Goal: Information Seeking & Learning: Check status

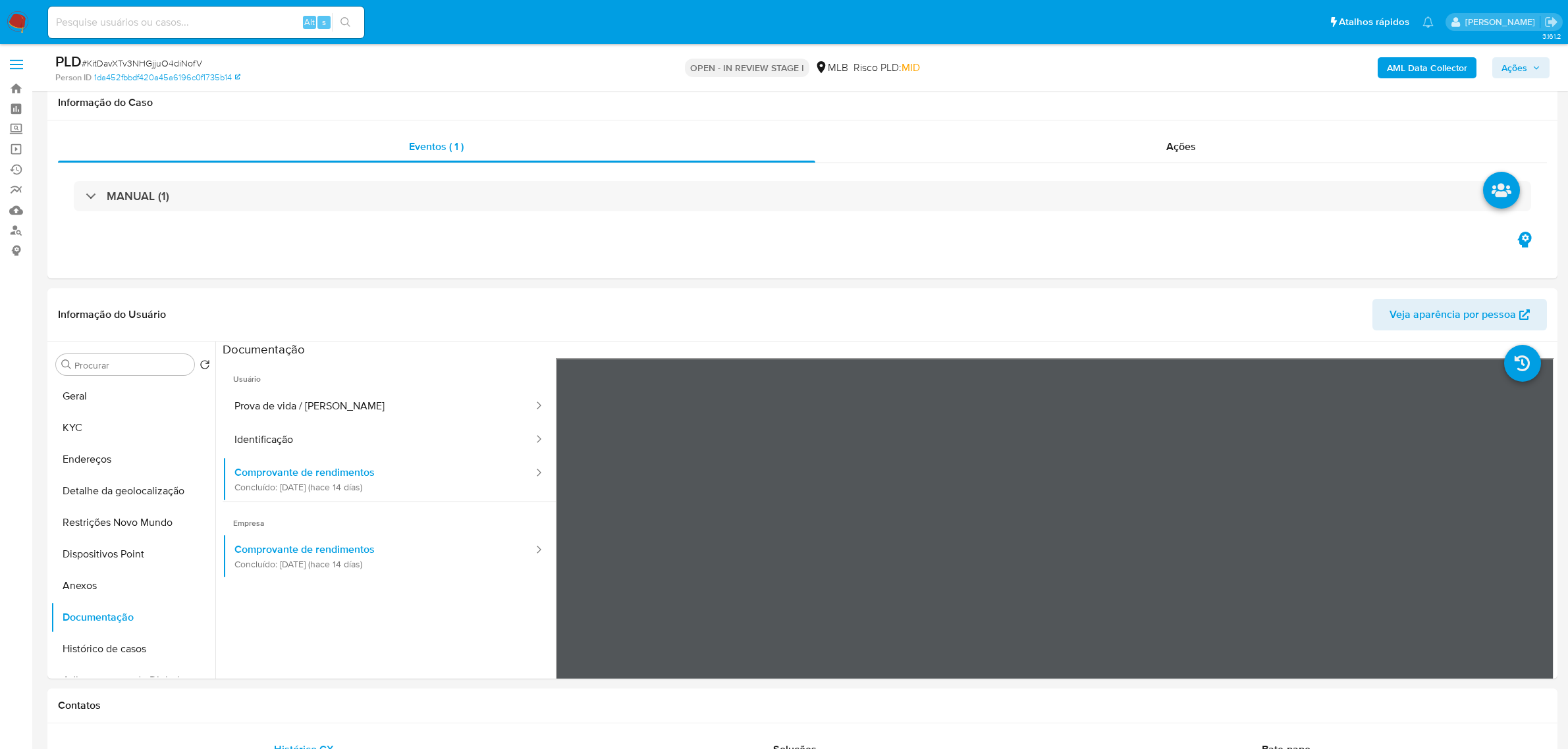
select select "10"
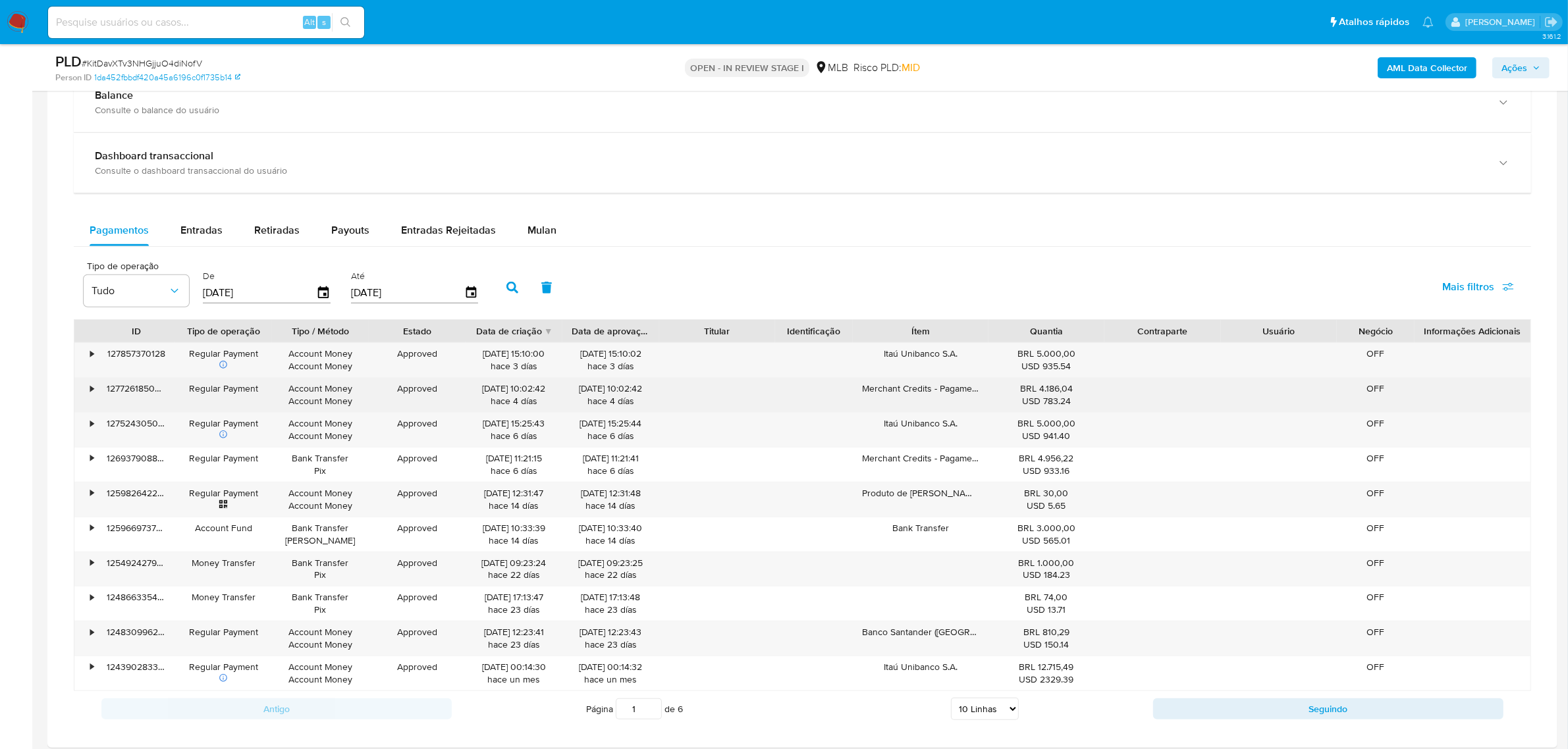
scroll to position [987, 0]
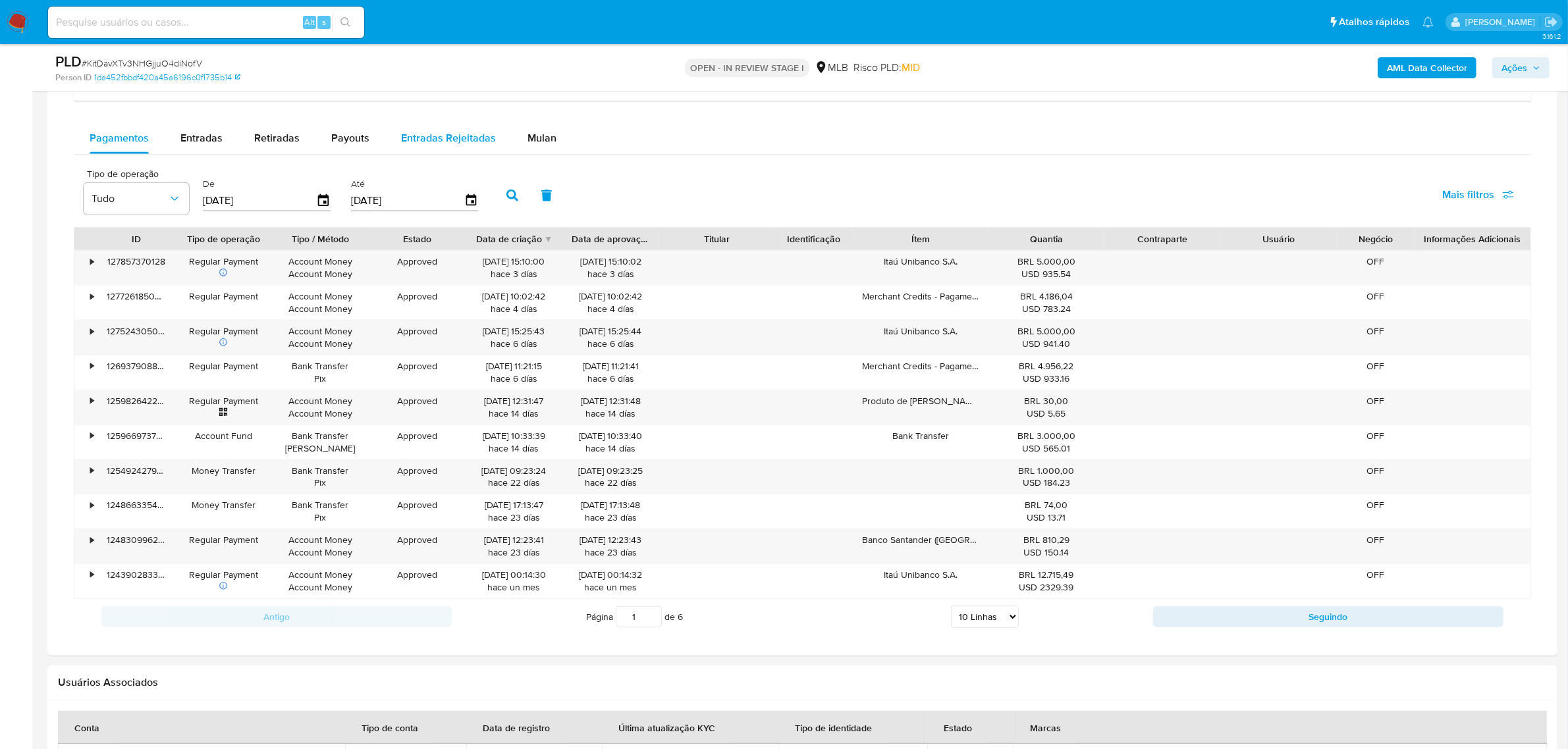
click at [466, 137] on span "Entradas Rejeitadas" at bounding box center [448, 137] width 95 height 15
select select "10"
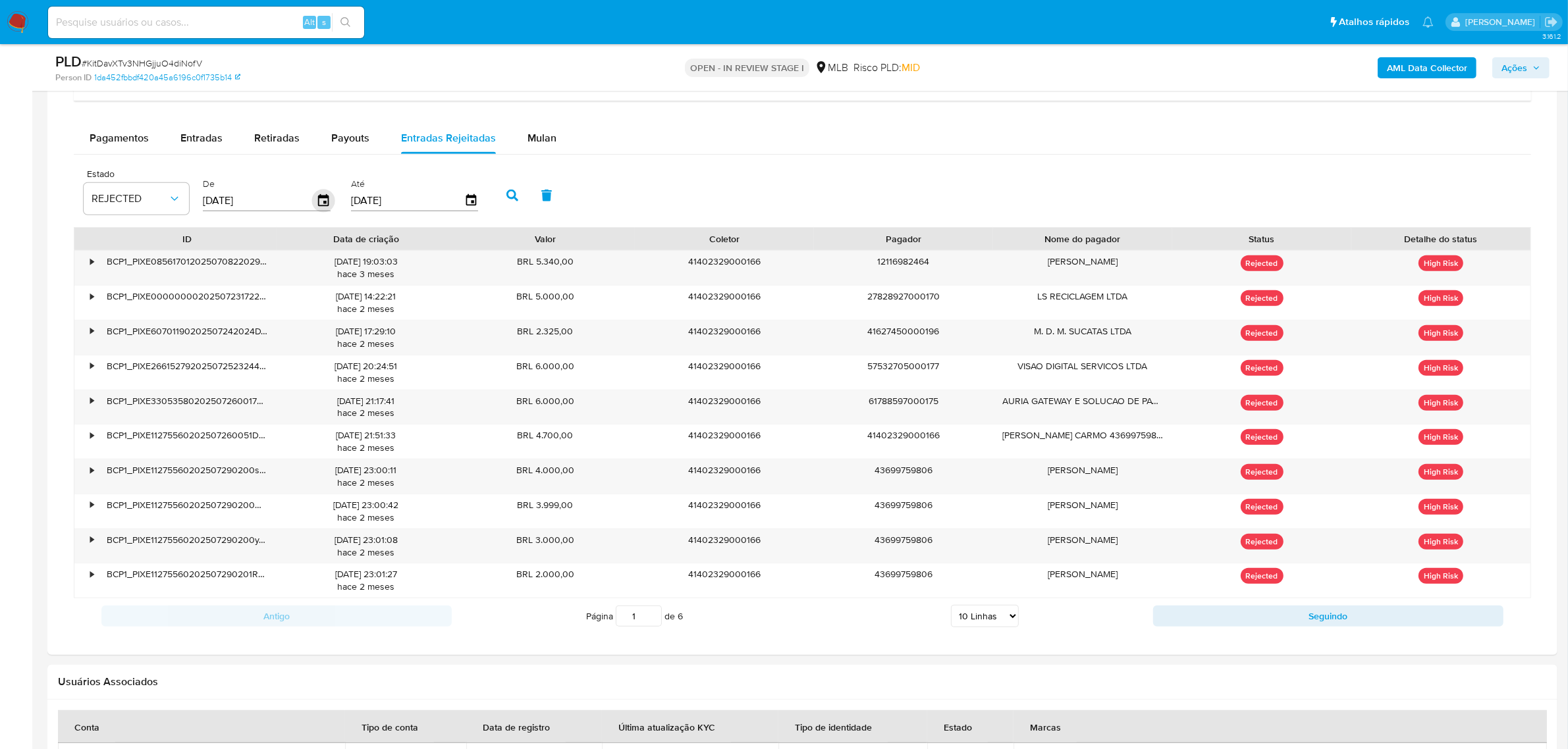
click at [320, 202] on icon "button" at bounding box center [323, 201] width 23 height 23
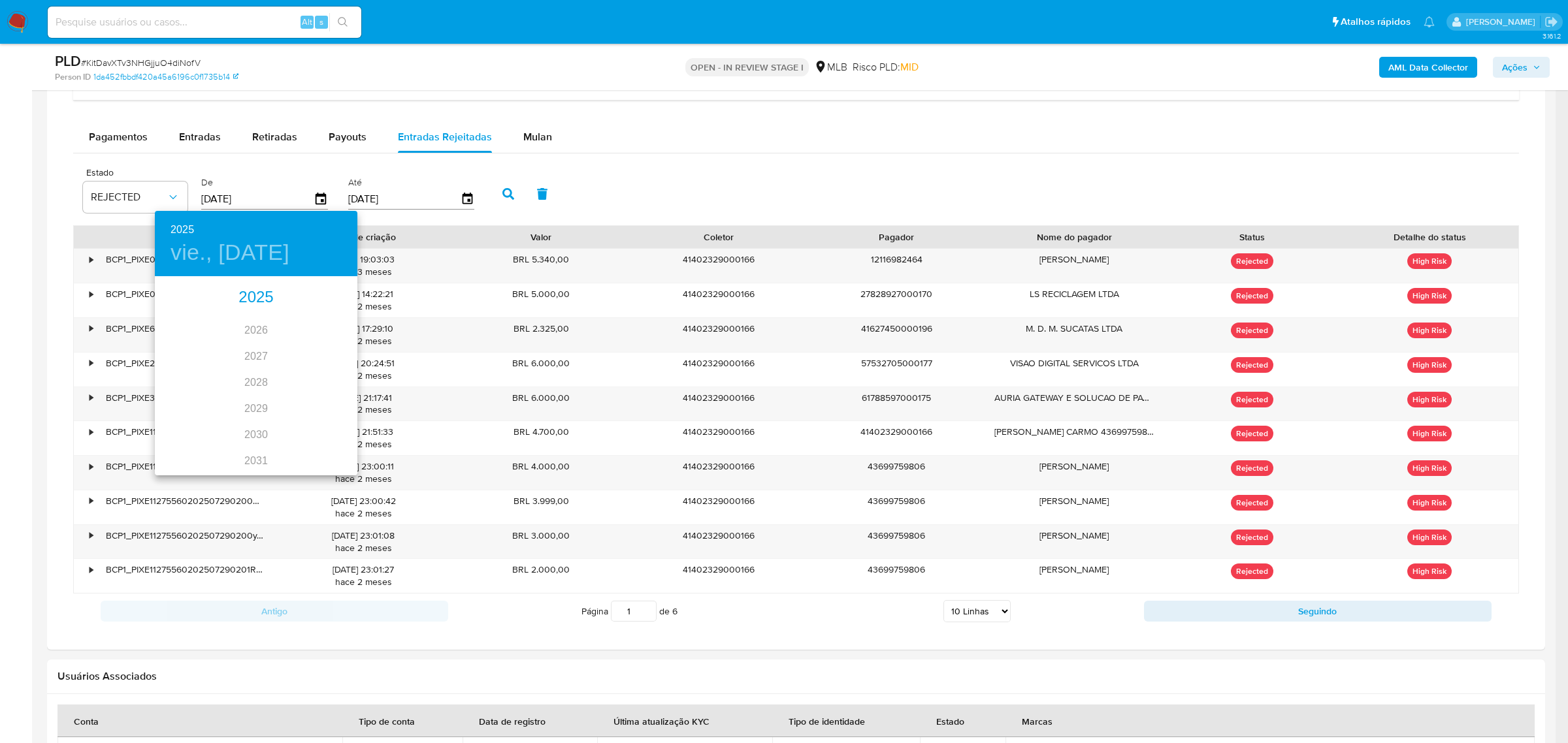
click at [259, 301] on div "2025" at bounding box center [256, 297] width 203 height 26
click at [258, 403] on div "ago." at bounding box center [256, 400] width 67 height 49
click at [286, 349] on span "1" at bounding box center [282, 345] width 23 height 13
type input "01/08/2025"
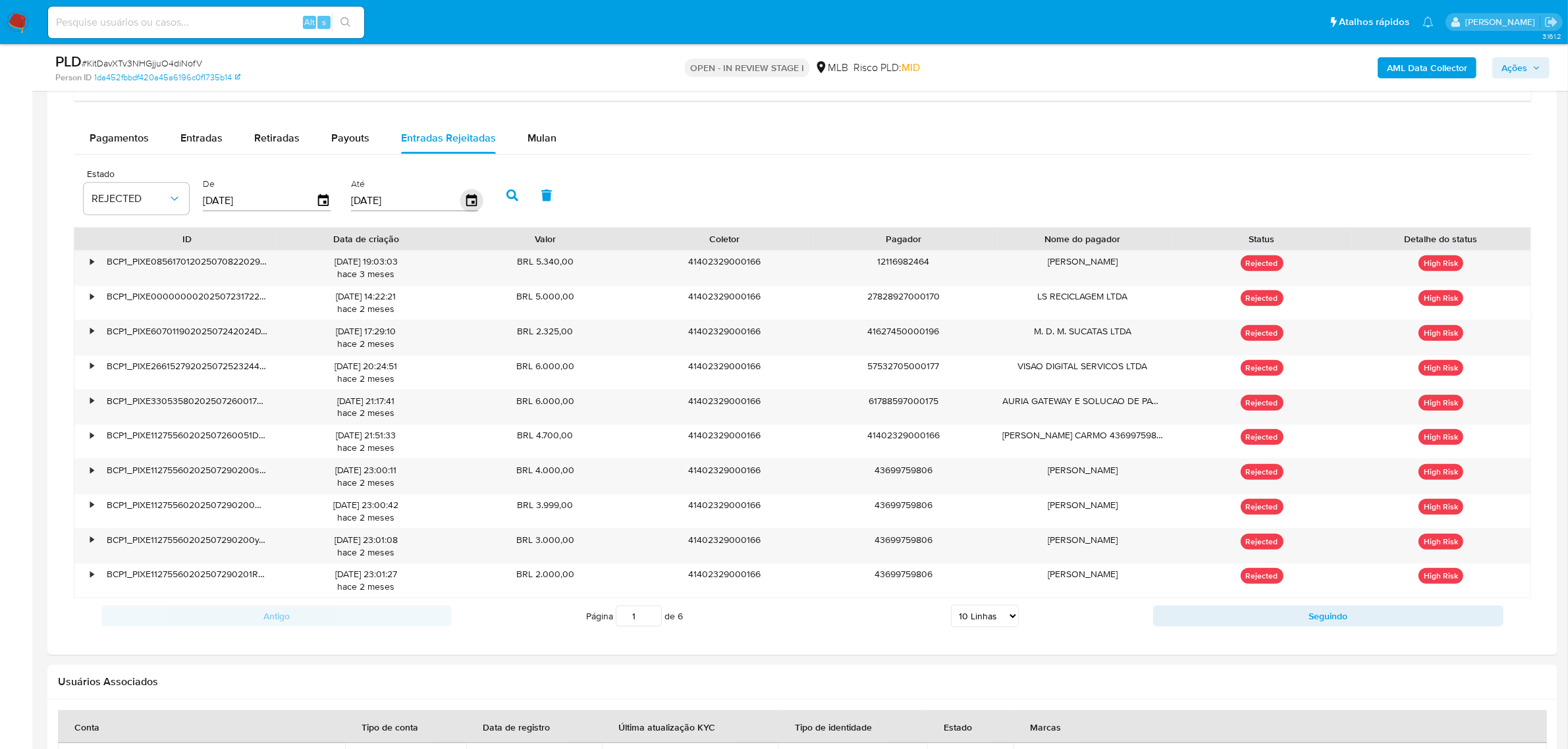
click at [467, 196] on icon "button" at bounding box center [471, 201] width 23 height 23
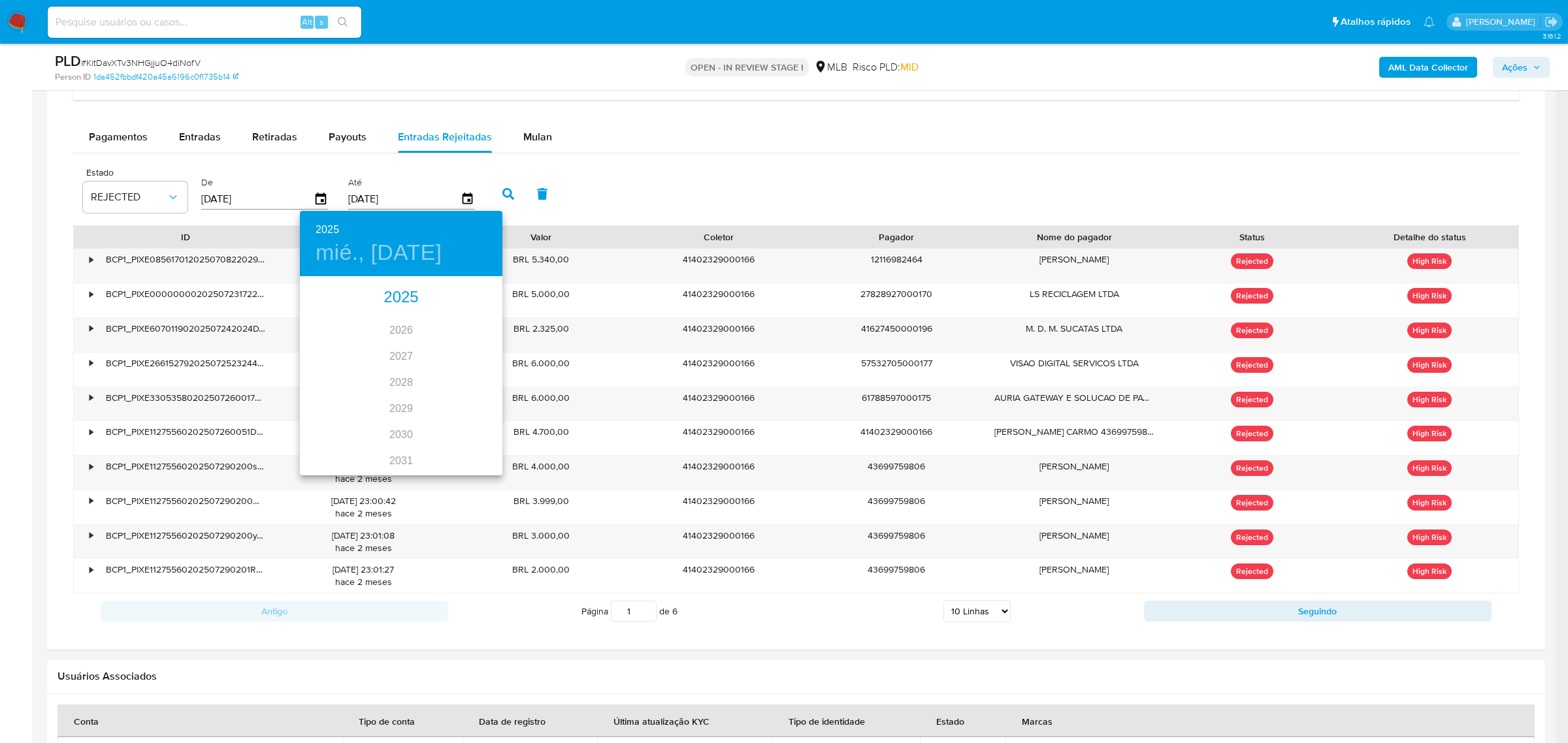
click at [396, 293] on div "2025" at bounding box center [401, 297] width 203 height 26
click at [393, 390] on div "ago." at bounding box center [401, 400] width 67 height 49
click at [478, 433] on p "31" at bounding box center [479, 439] width 10 height 13
type input "31/08/2025"
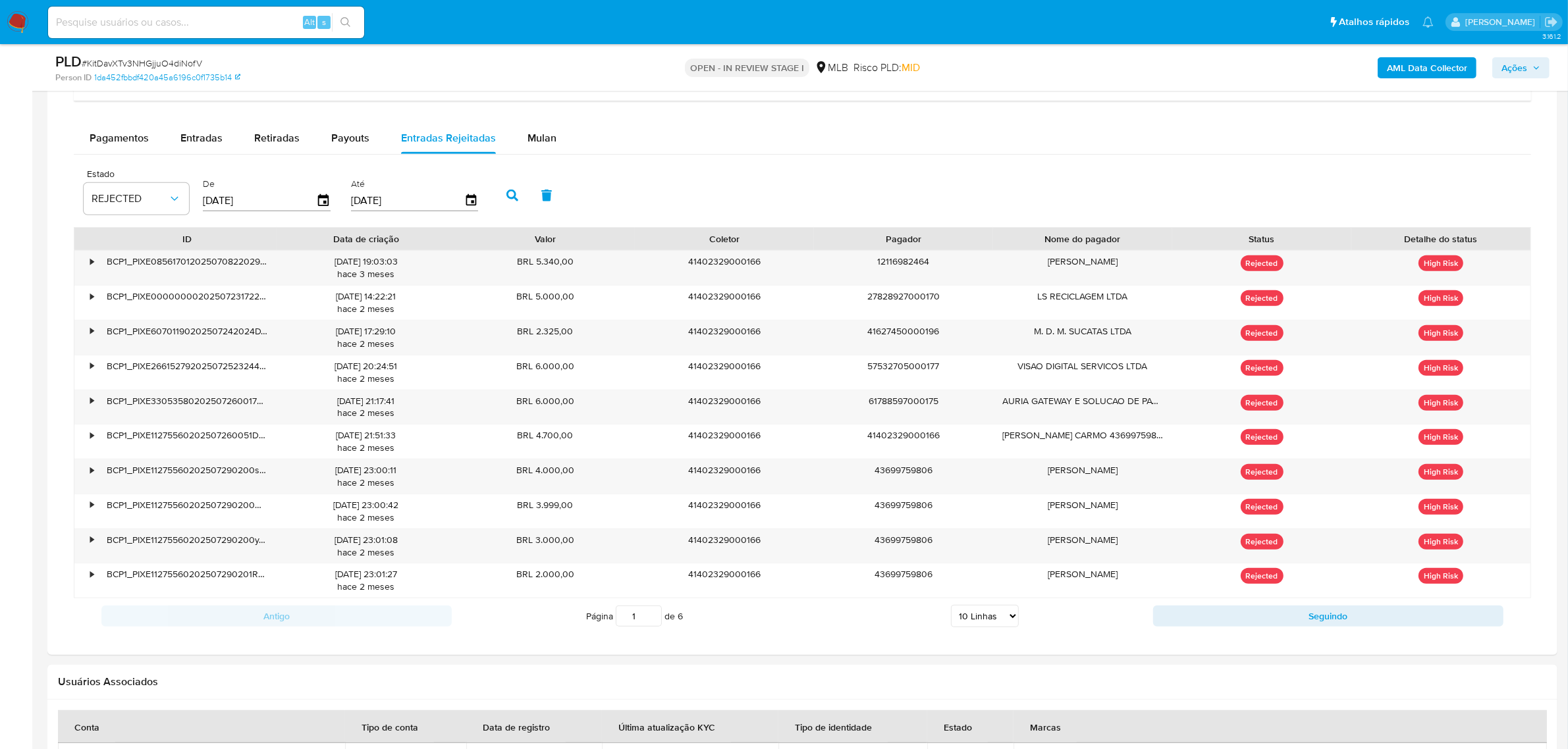
click at [509, 192] on icon "button" at bounding box center [512, 196] width 12 height 12
click at [1005, 616] on select "5 Linhas 10 Linhas 20 Linhas 25 Linhas 50 Linhas 100 Linhas" at bounding box center [984, 616] width 68 height 23
click at [950, 608] on select "5 Linhas 10 Linhas 20 Linhas 25 Linhas 50 Linhas 100 Linhas" at bounding box center [984, 616] width 68 height 23
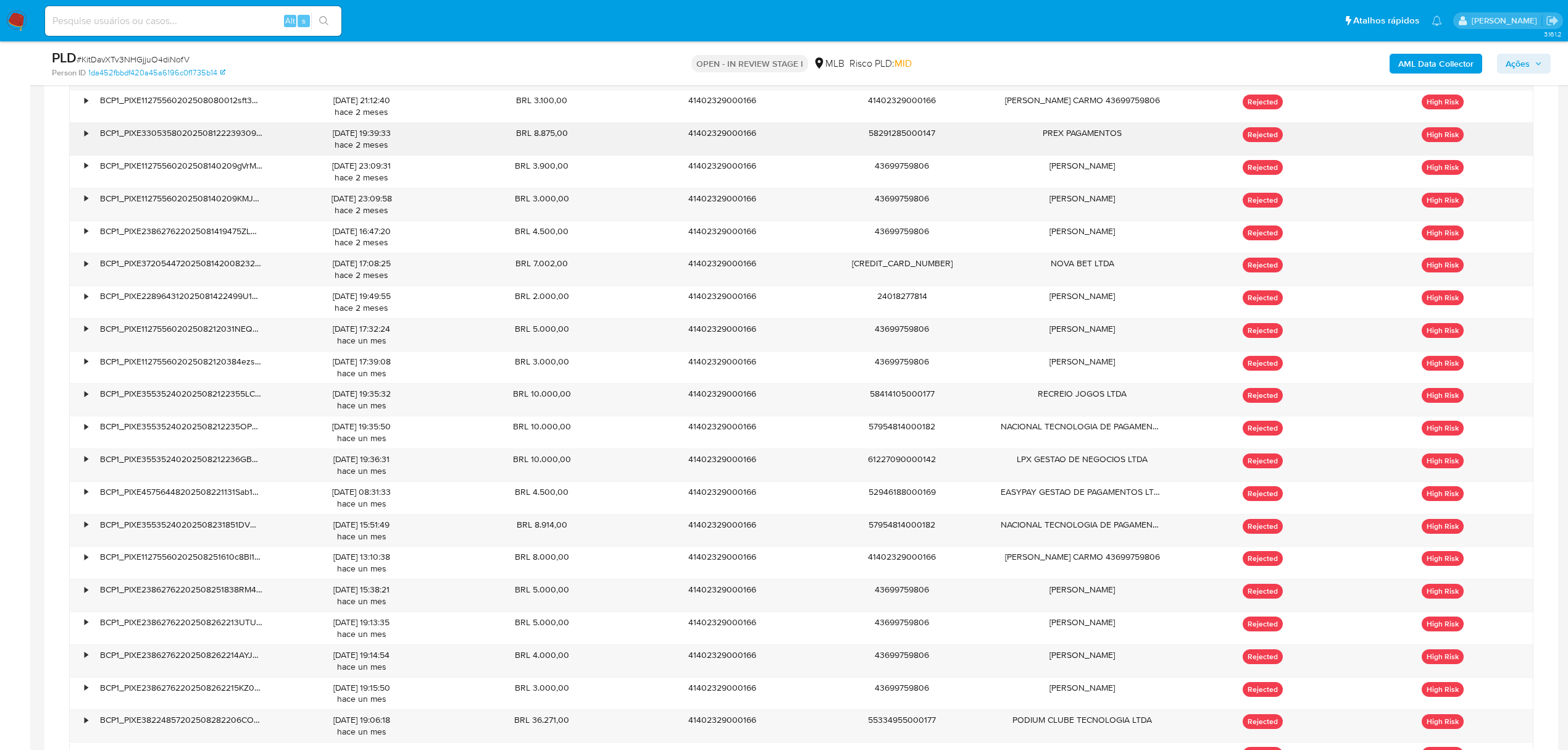
scroll to position [1663, 0]
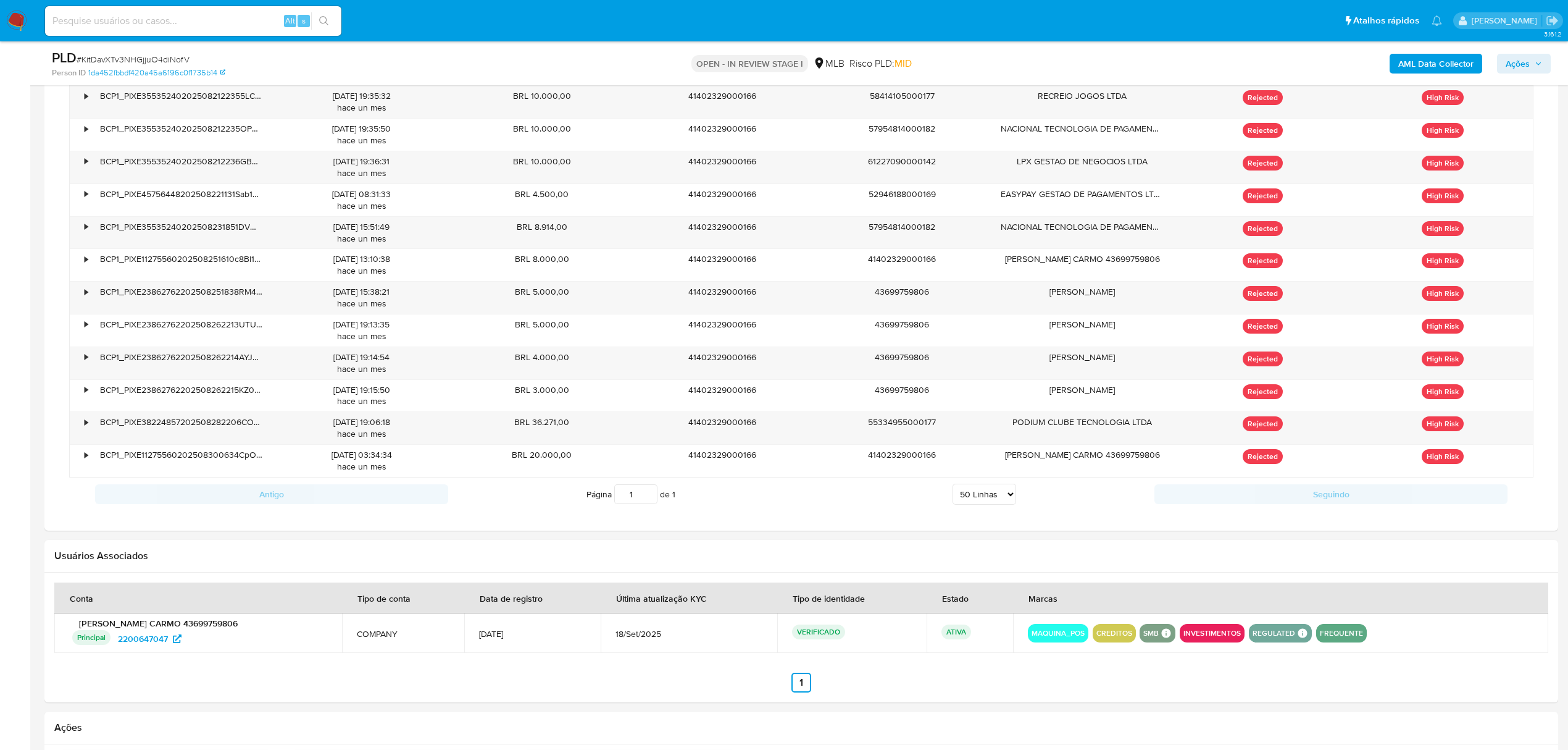
click at [1010, 505] on select "5 Linhas 10 Linhas 20 Linhas 25 Linhas 50 Linhas 100 Linhas" at bounding box center [984, 494] width 64 height 21
select select "20"
click at [953, 494] on select "5 Linhas 10 Linhas 20 Linhas 25 Linhas 50 Linhas 100 Linhas" at bounding box center [984, 494] width 64 height 21
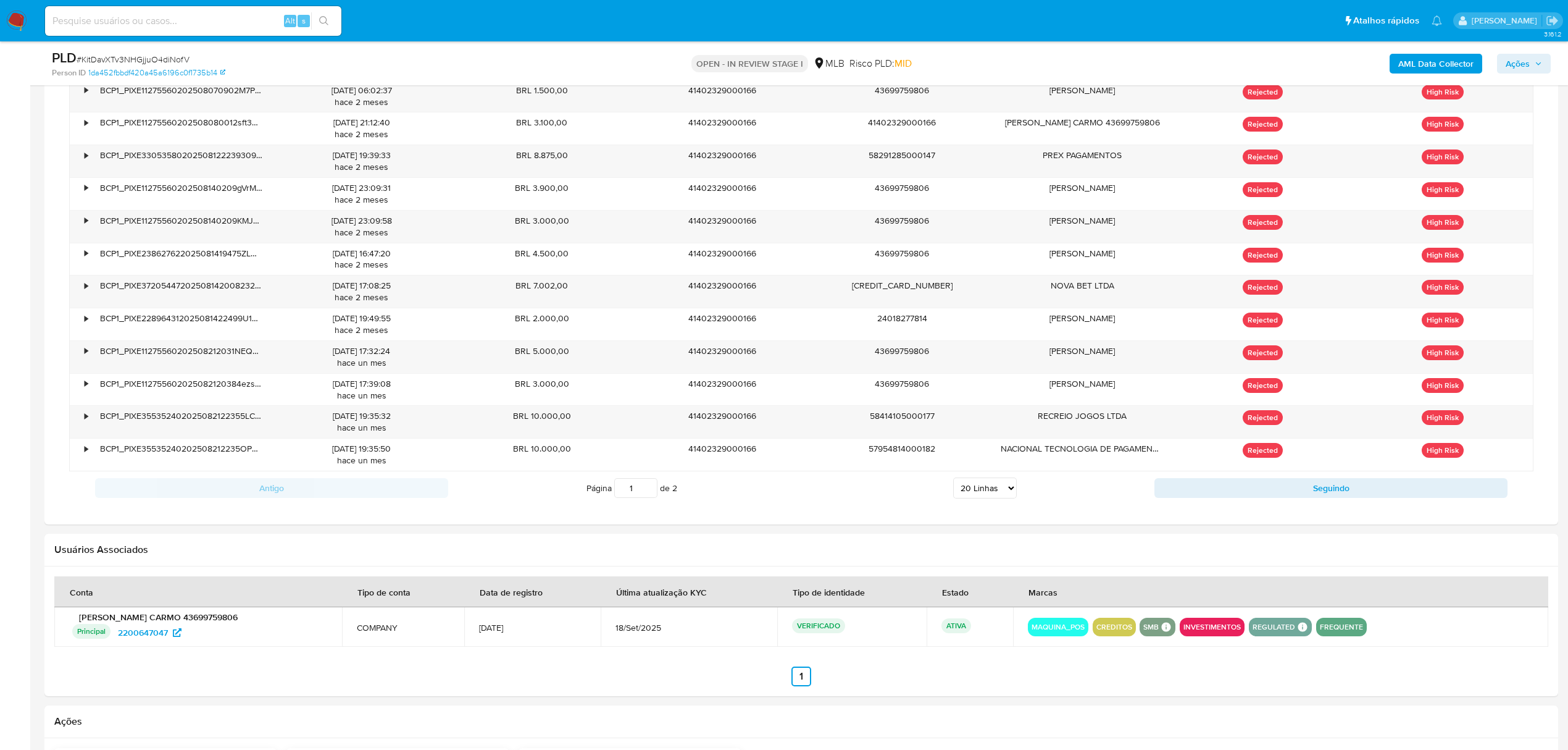
scroll to position [1416, 0]
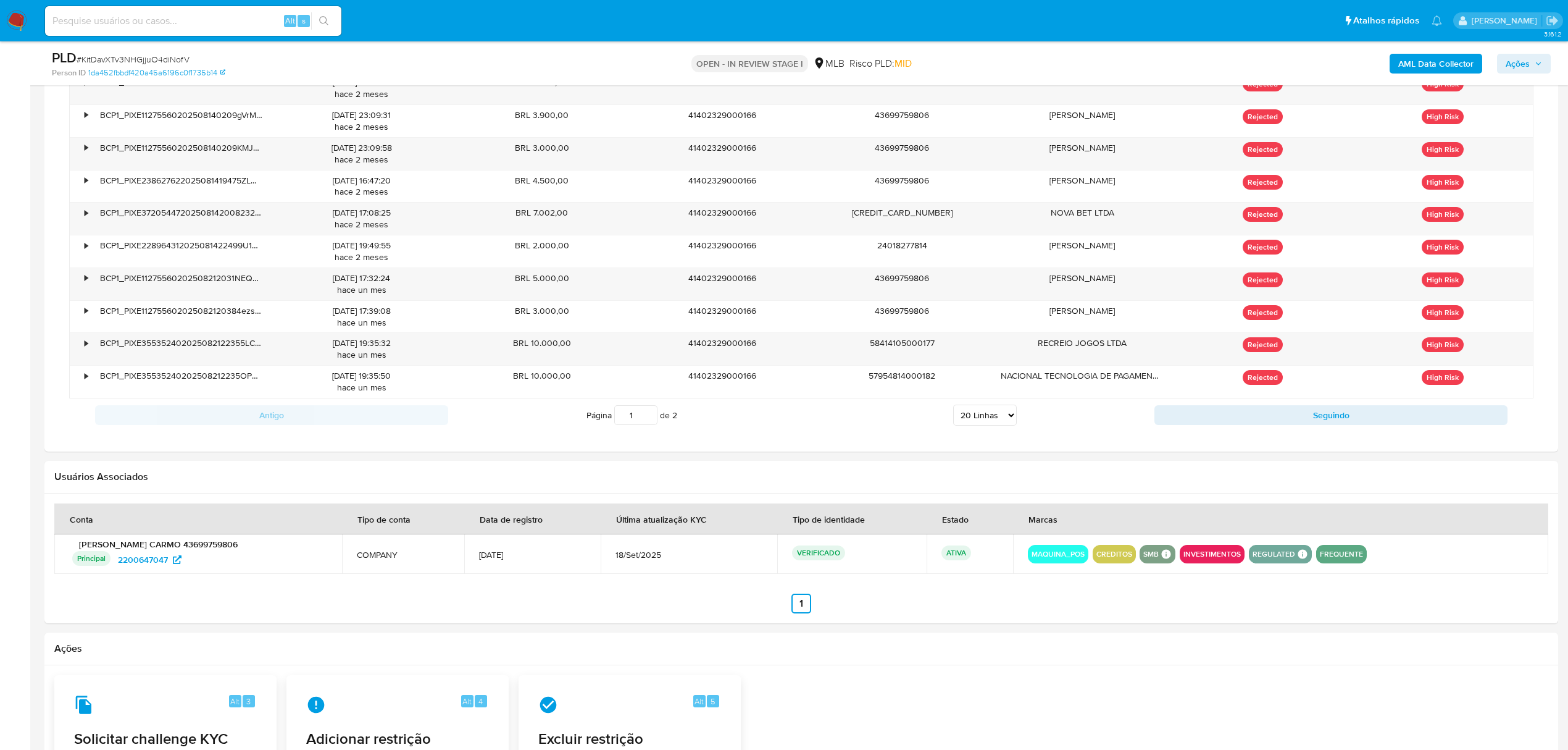
click at [1011, 425] on select "5 Linhas 10 Linhas 20 Linhas 25 Linhas 50 Linhas 100 Linhas" at bounding box center [985, 416] width 64 height 21
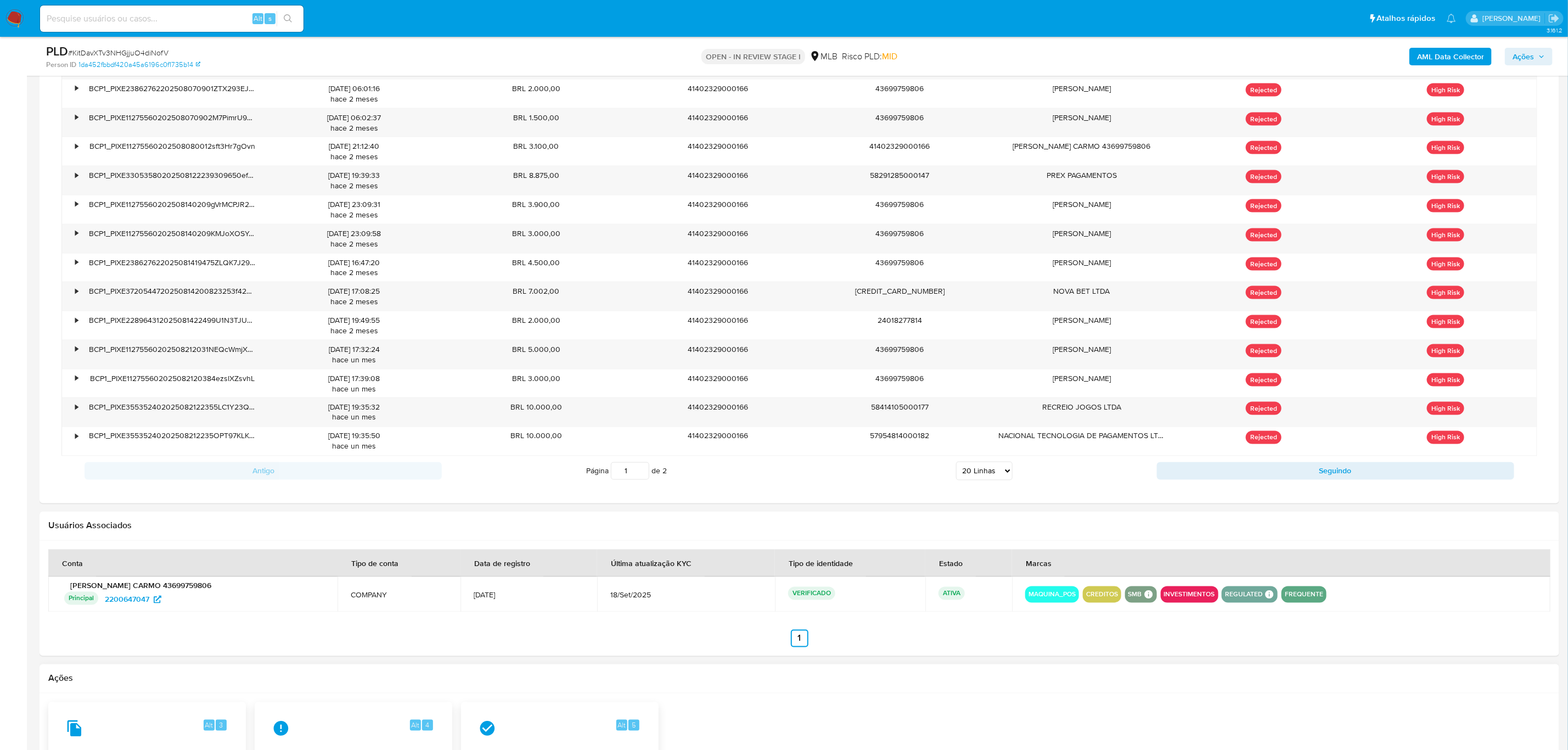
scroll to position [1157, 0]
click at [1306, 476] on button "Seguindo" at bounding box center [1335, 470] width 357 height 18
type input "2"
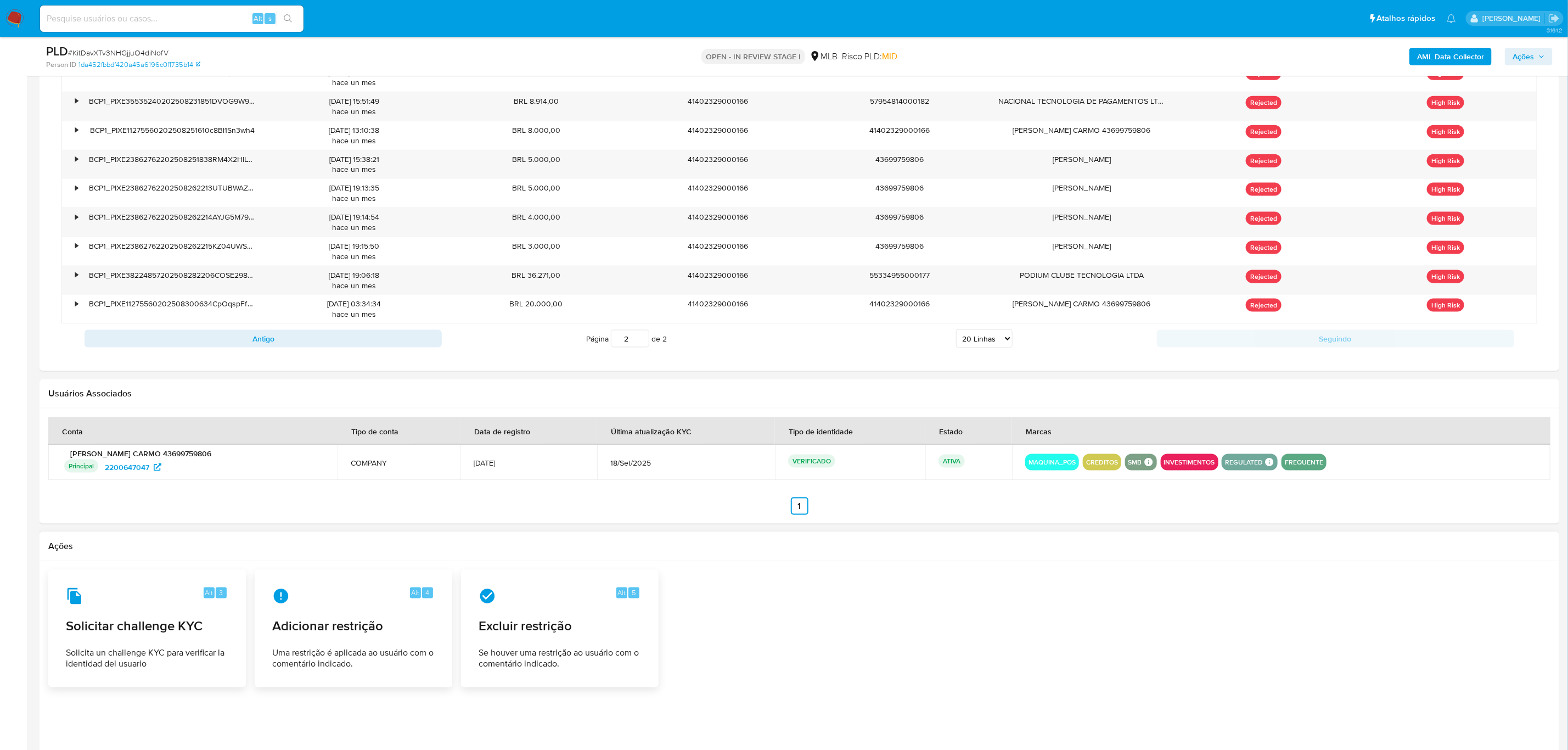
scroll to position [781, 0]
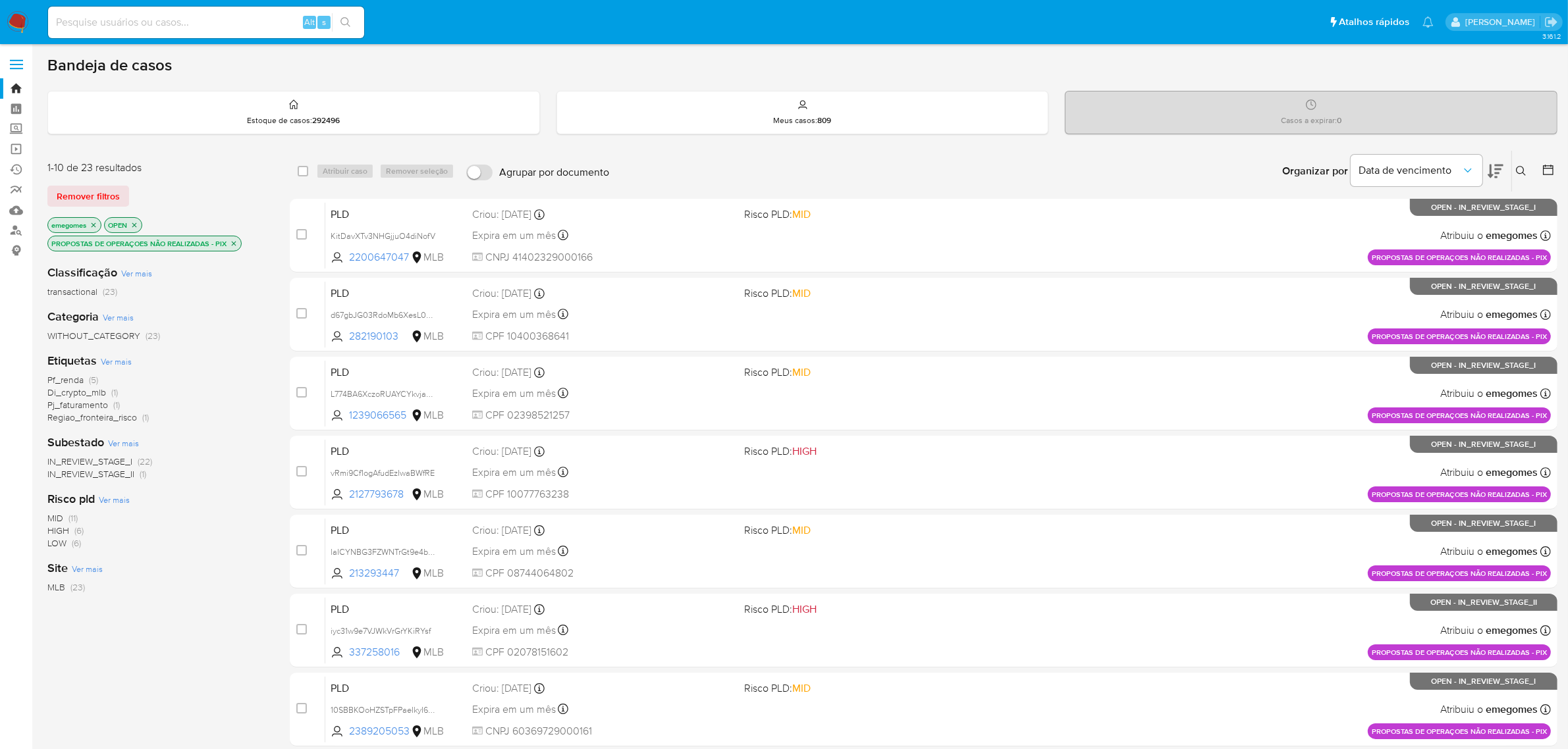
click at [22, 66] on label at bounding box center [16, 65] width 33 height 27
click at [0, 0] on input "checkbox" at bounding box center [0, 0] width 0 height 0
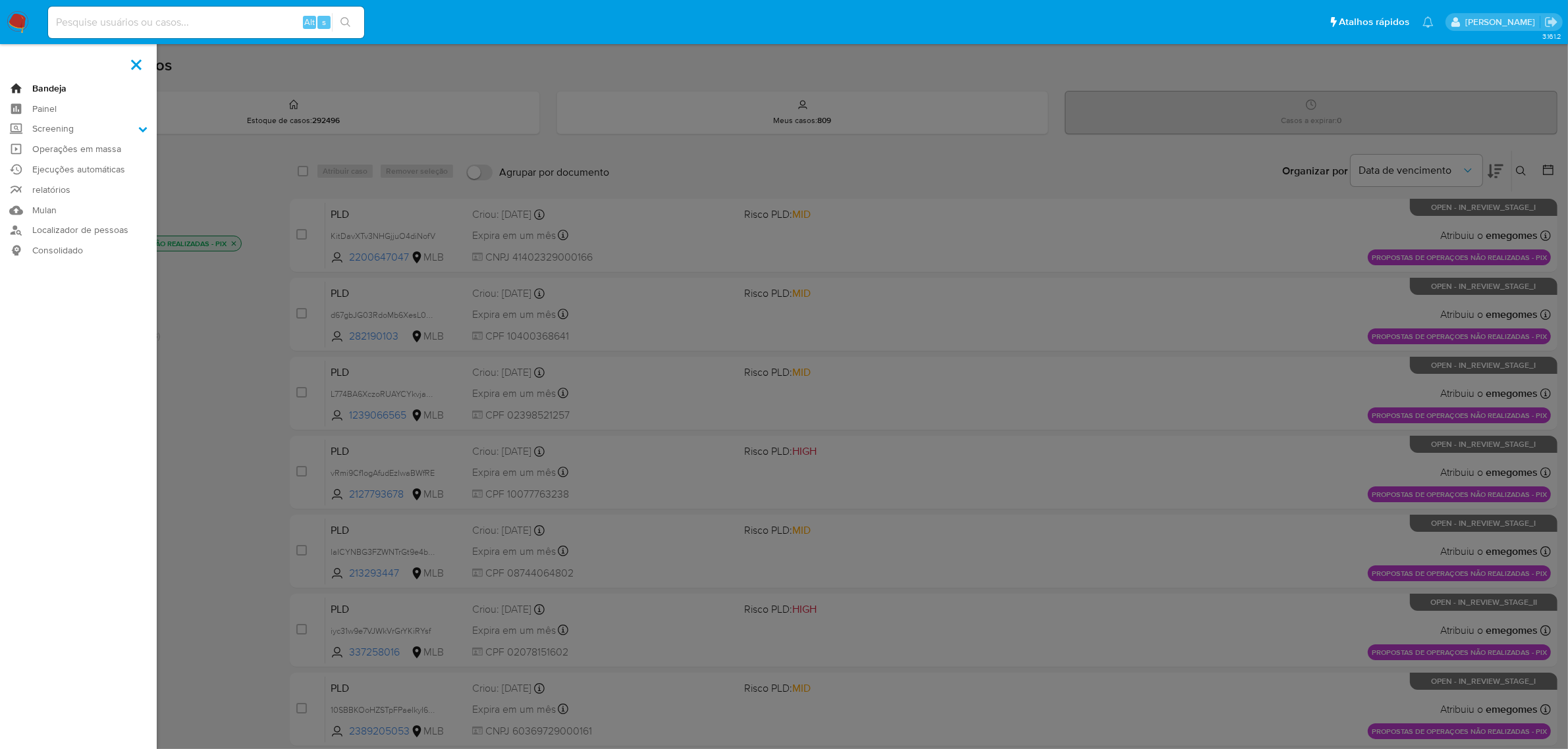
click at [52, 90] on link "Bandeja" at bounding box center [78, 88] width 157 height 20
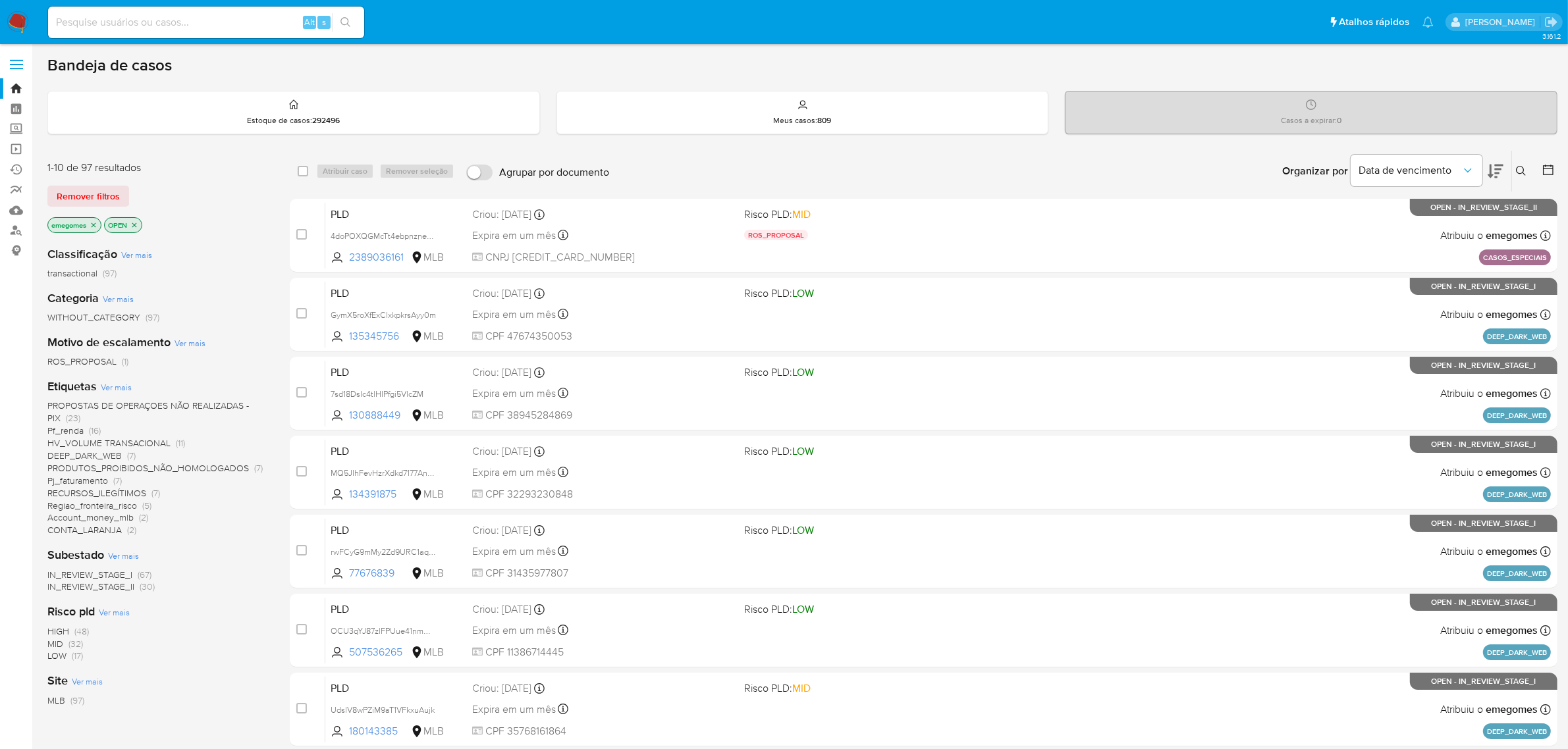
click at [21, 65] on span at bounding box center [16, 65] width 13 height 2
click at [0, 0] on input "checkbox" at bounding box center [0, 0] width 0 height 0
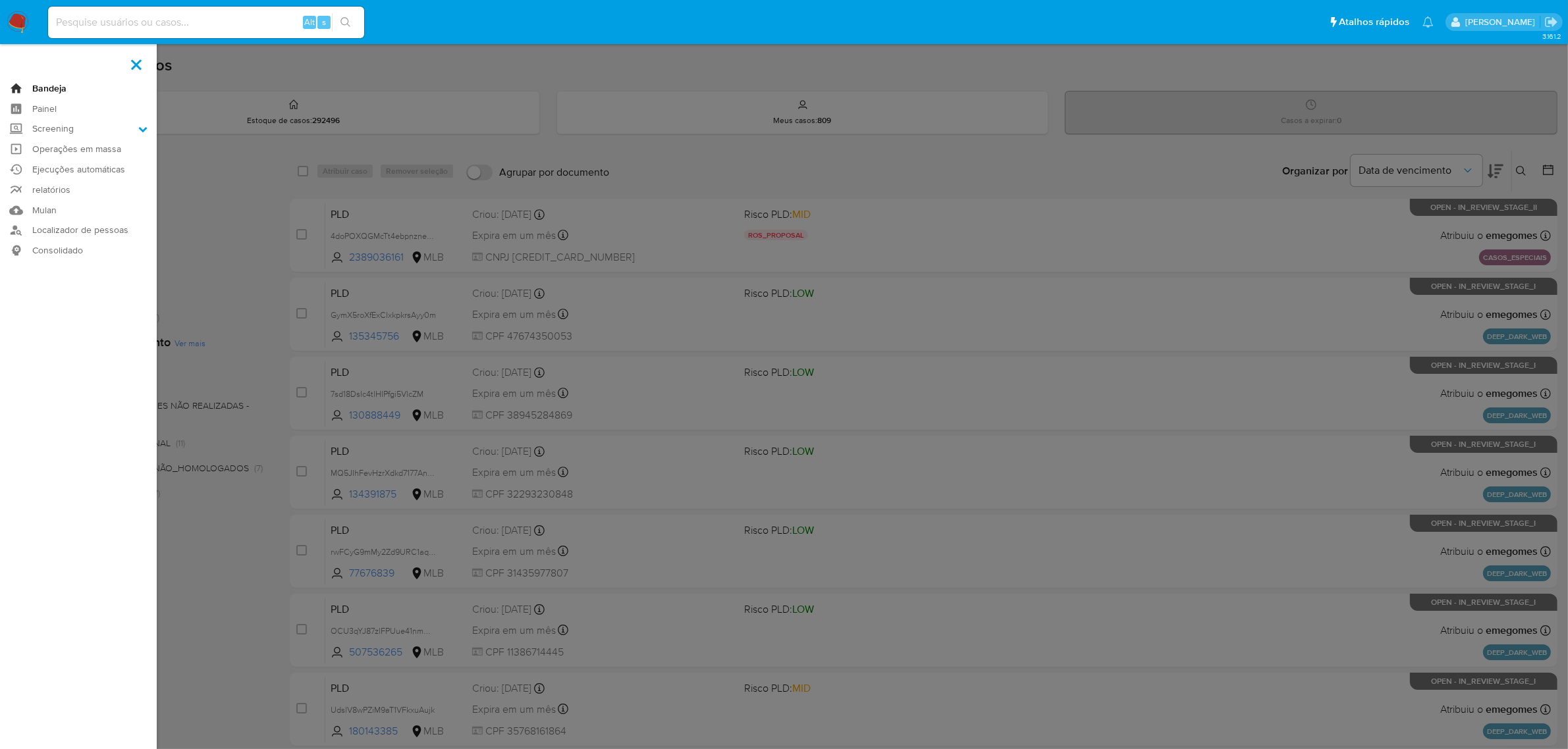
click at [43, 83] on link "Bandeja" at bounding box center [78, 88] width 157 height 20
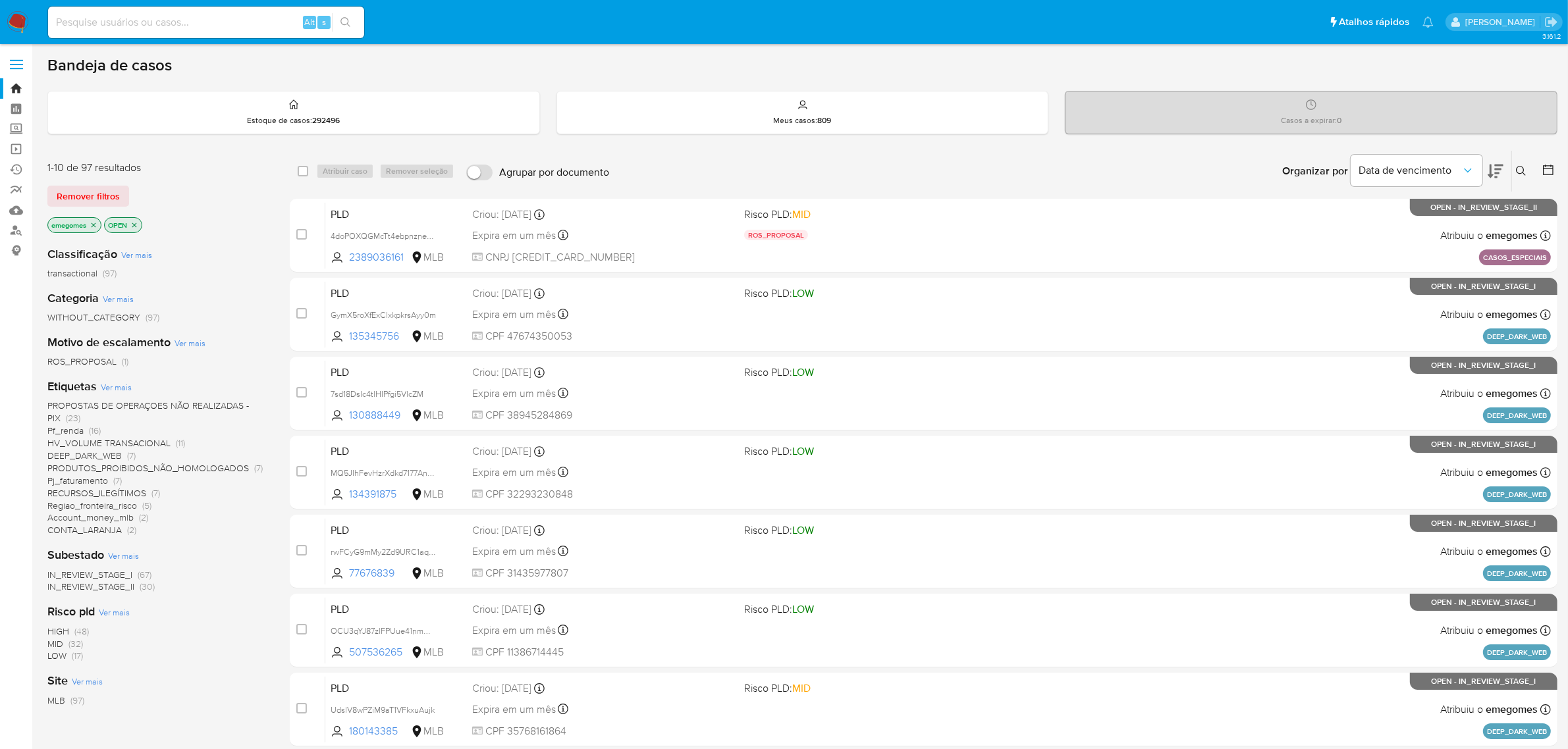
click at [92, 221] on icon "close-filter" at bounding box center [94, 225] width 8 height 8
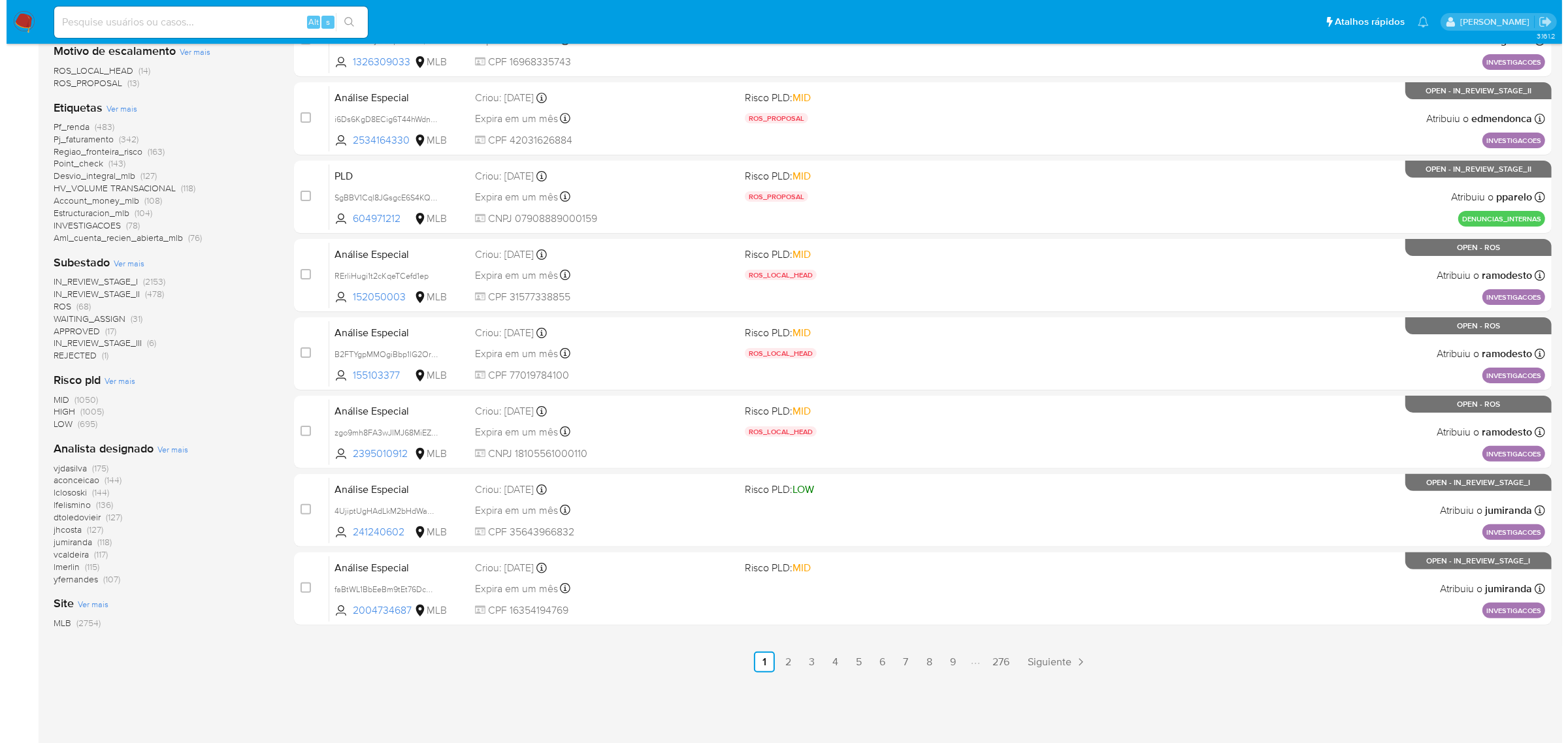
scroll to position [353, 0]
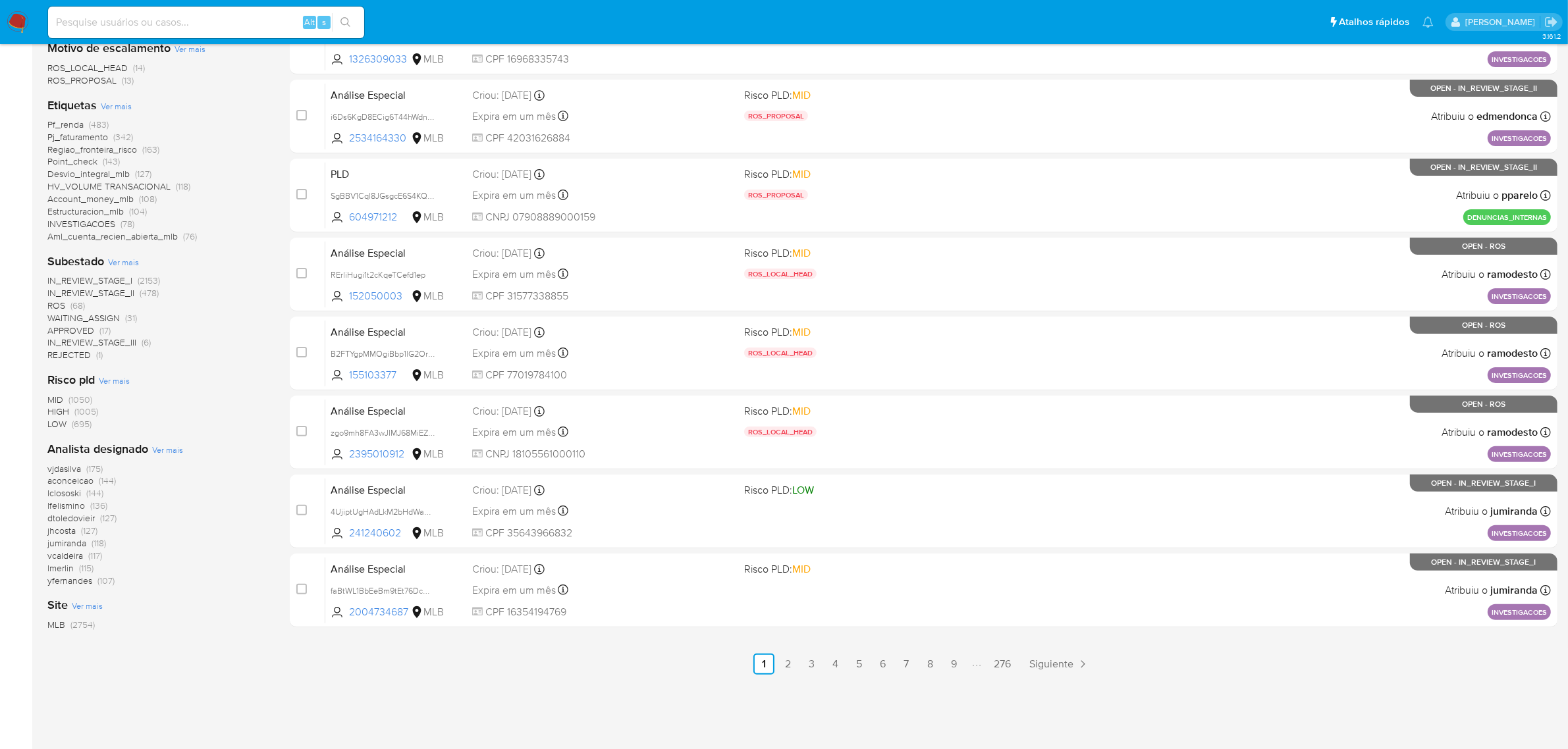
click at [162, 448] on span "Ver mais" at bounding box center [167, 449] width 31 height 12
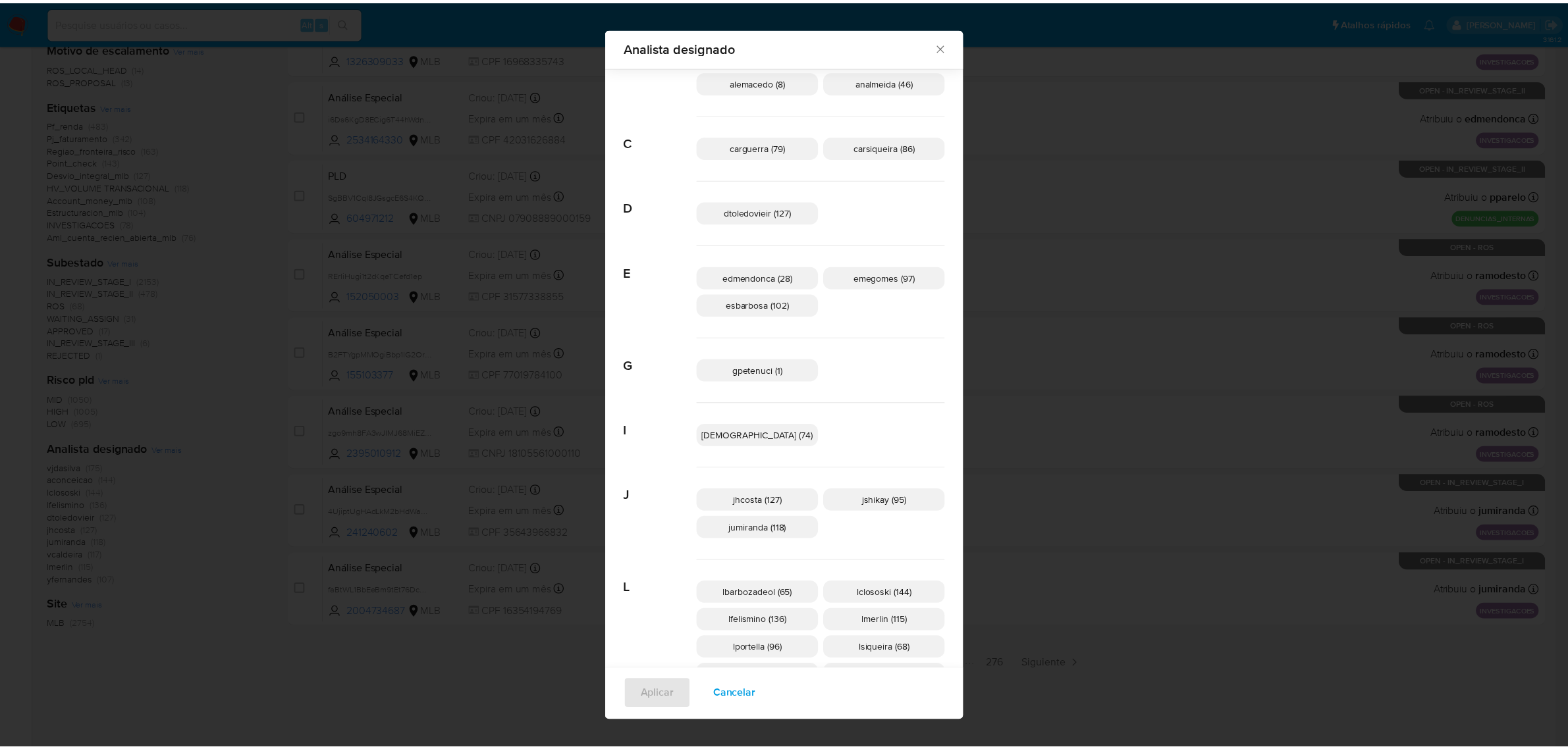
scroll to position [0, 0]
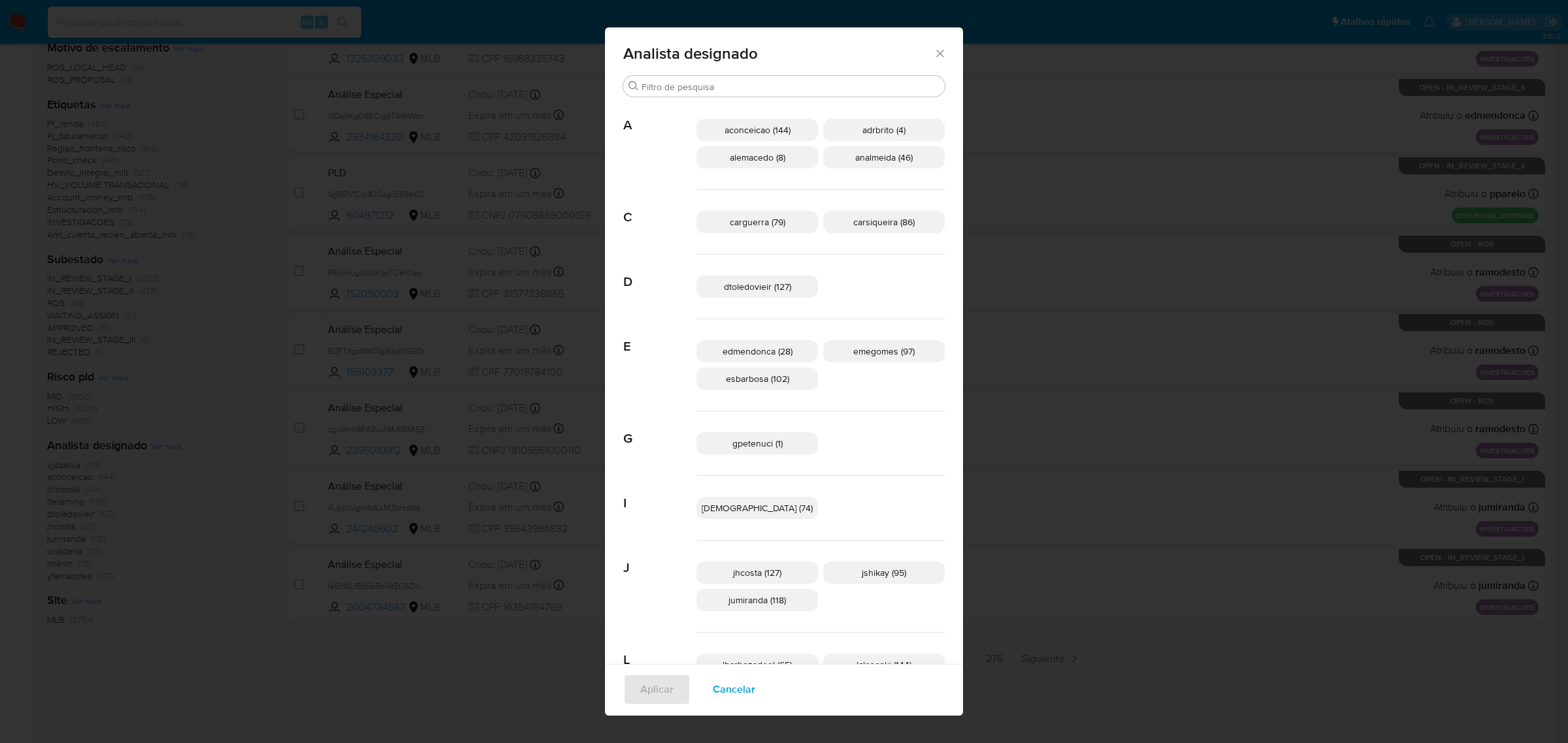
click at [934, 52] on icon "Fechar" at bounding box center [940, 54] width 13 height 13
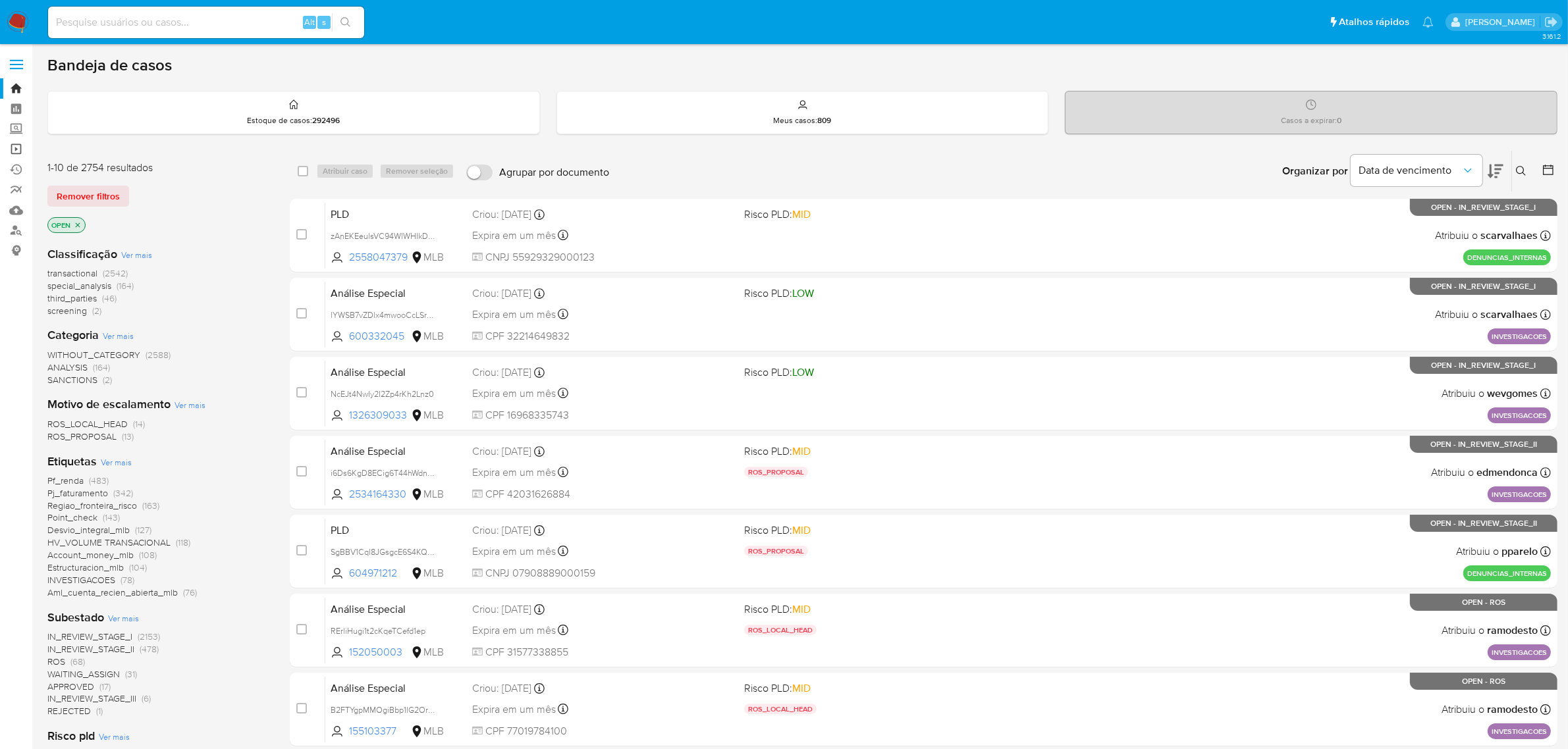
click at [15, 152] on link "Operações em massa" at bounding box center [78, 149] width 157 height 20
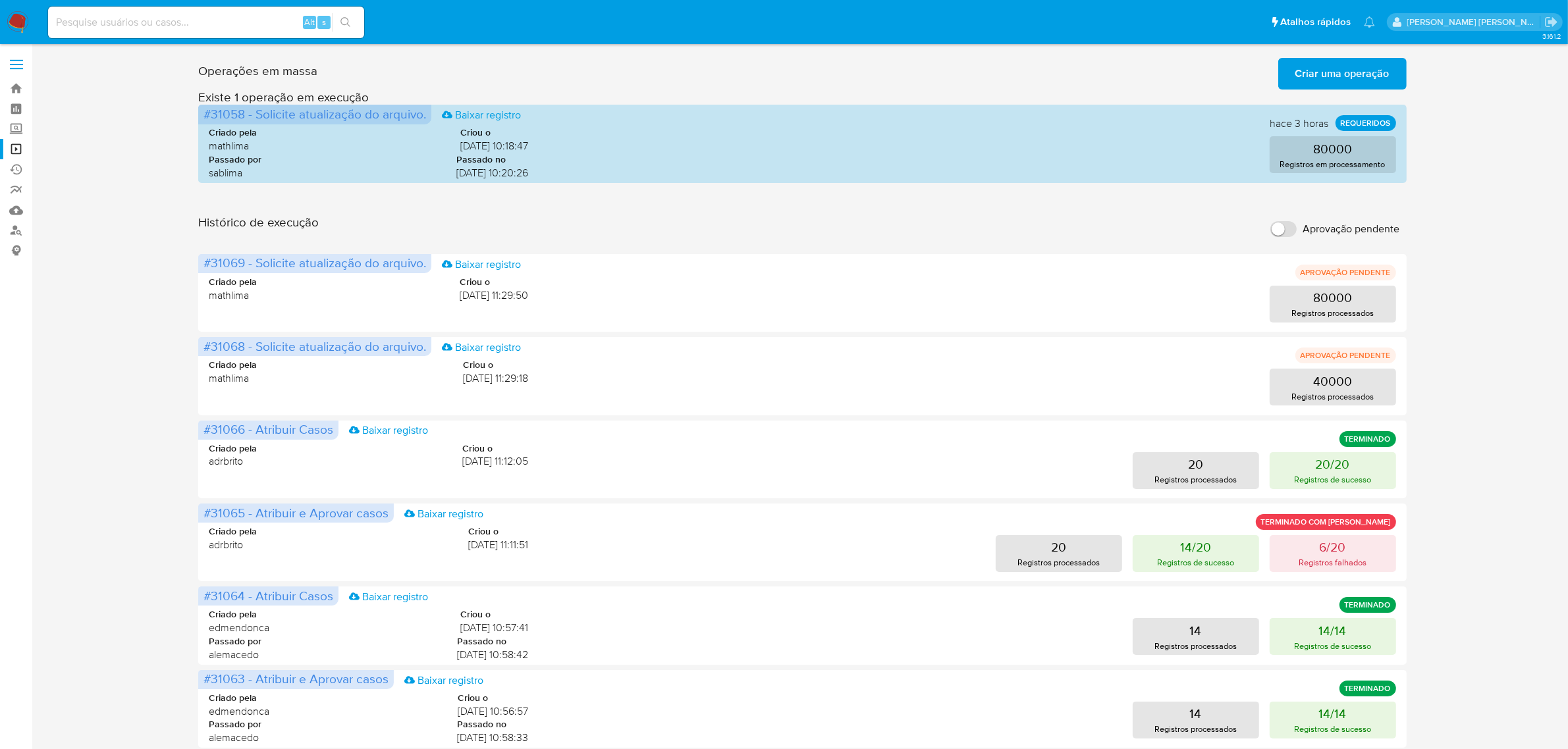
click at [159, 406] on div "Operações [PERSON_NAME] Criar [PERSON_NAME] operação Só pode [PERSON_NAME] no […" at bounding box center [803, 587] width 1510 height 1071
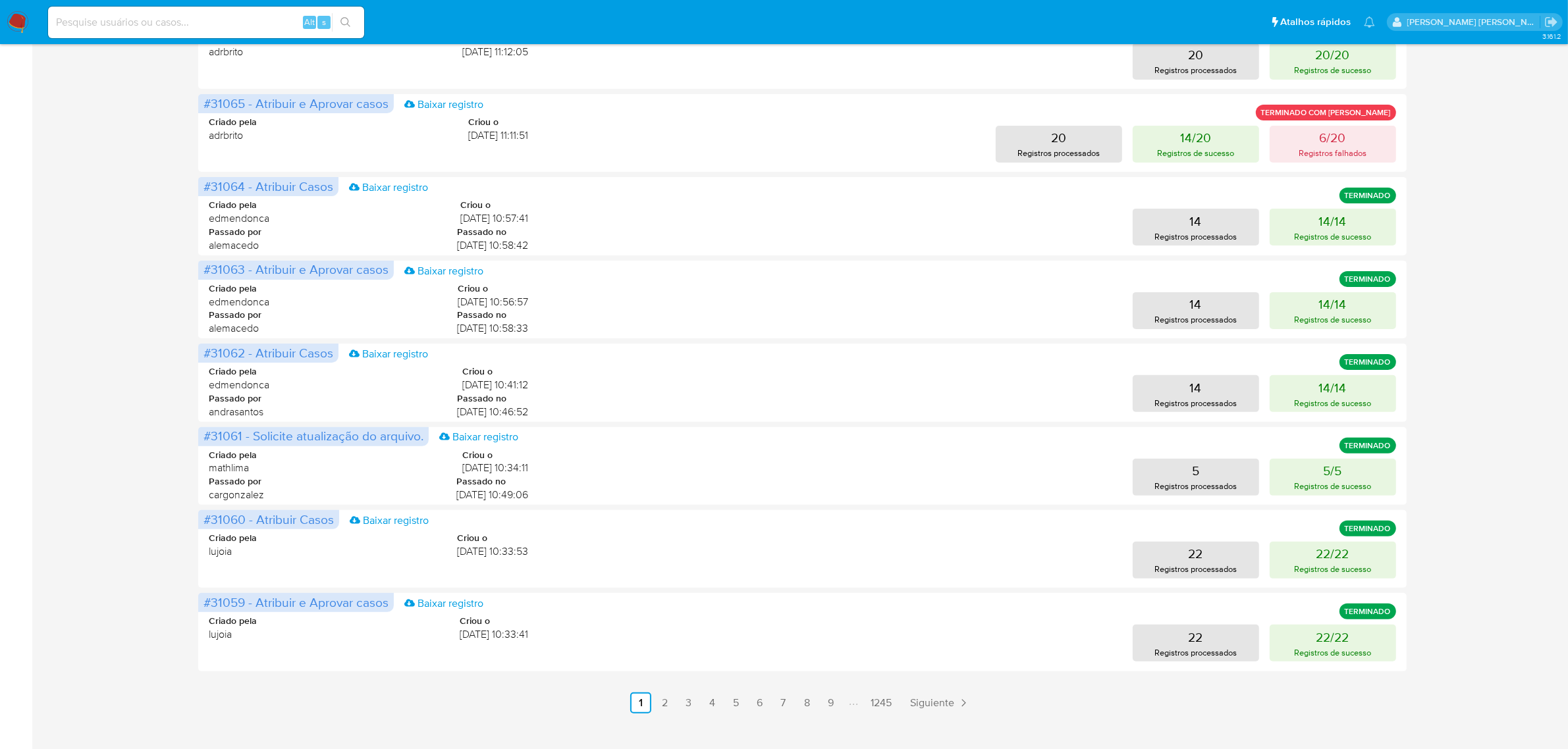
scroll to position [428, 0]
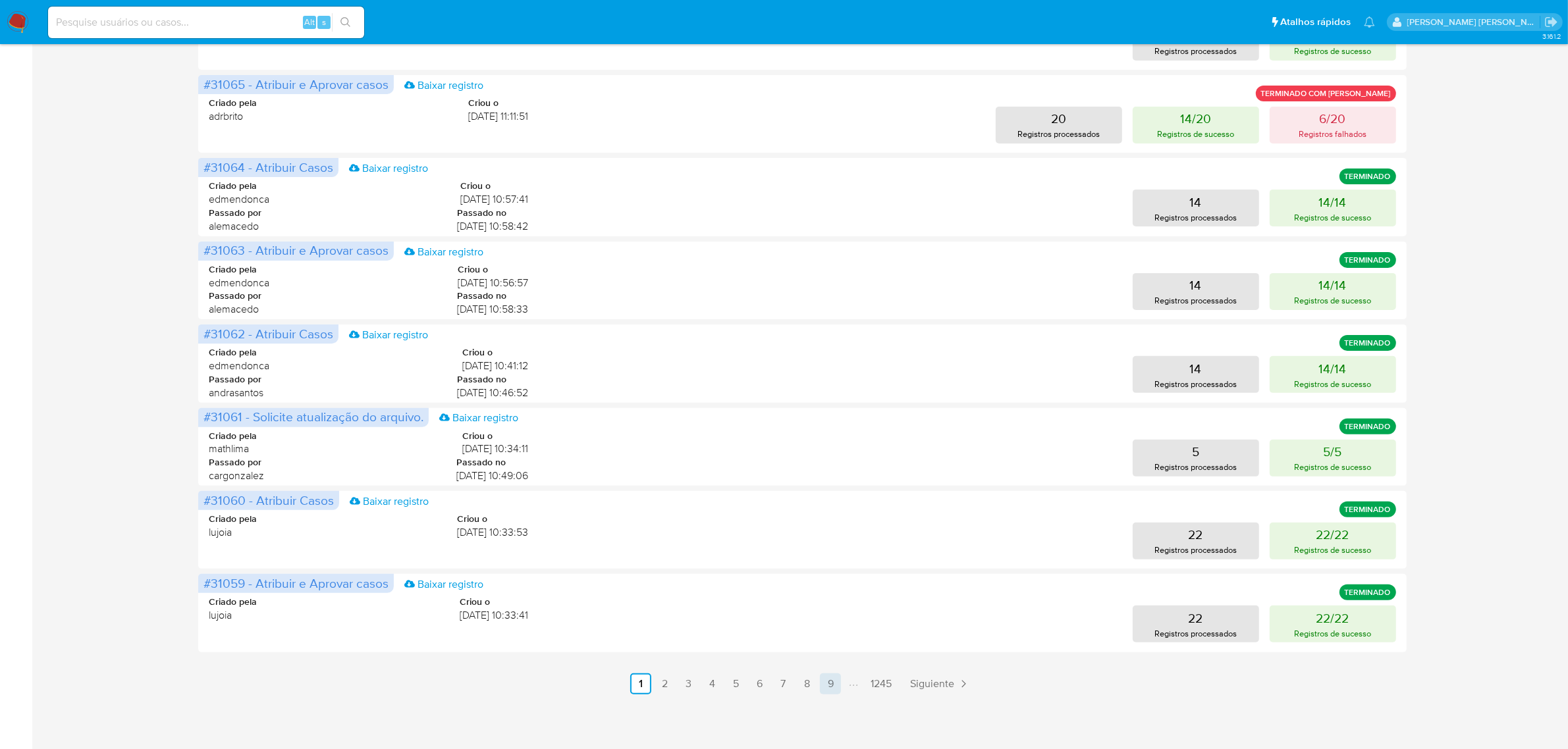
click at [827, 680] on link "9" at bounding box center [830, 684] width 21 height 21
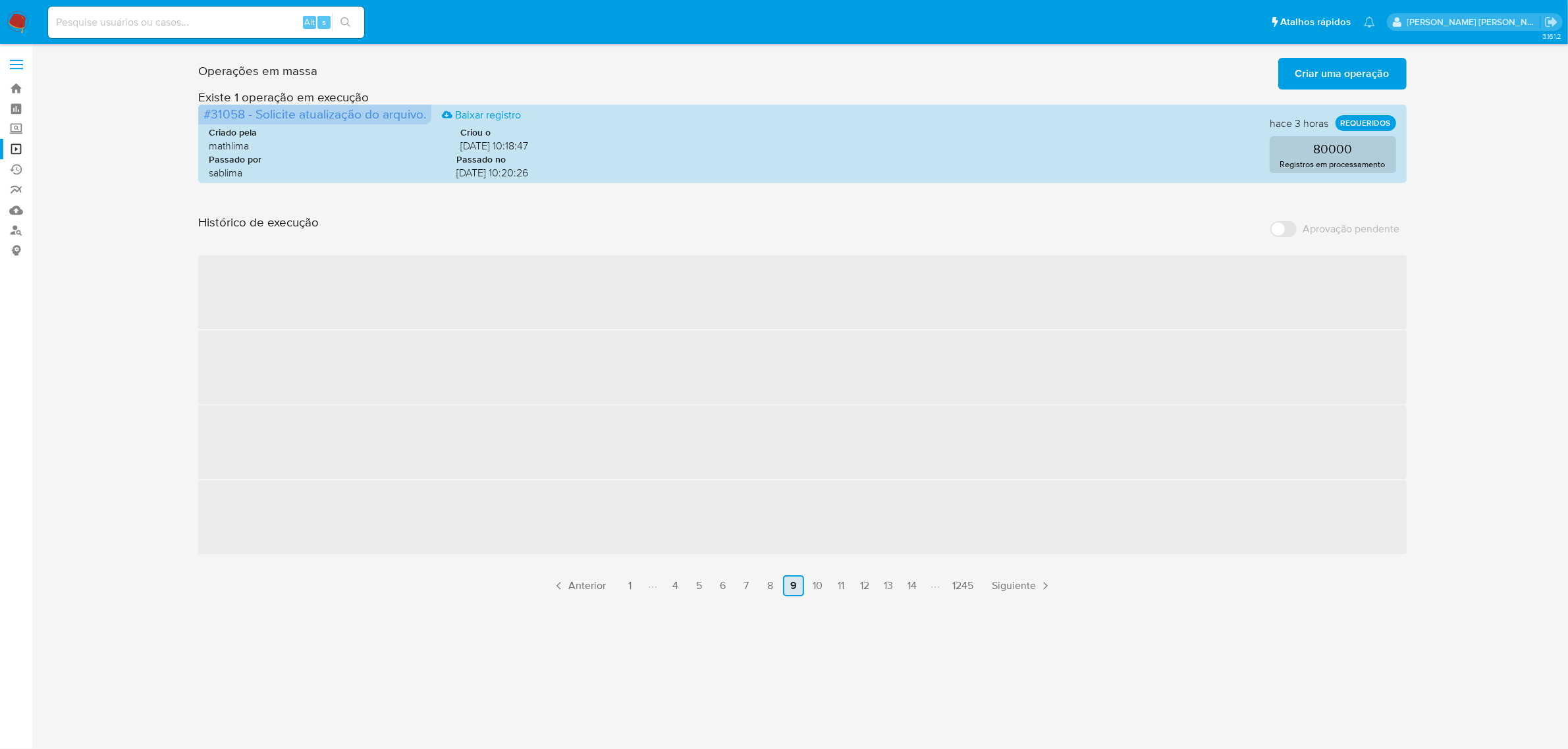
scroll to position [0, 0]
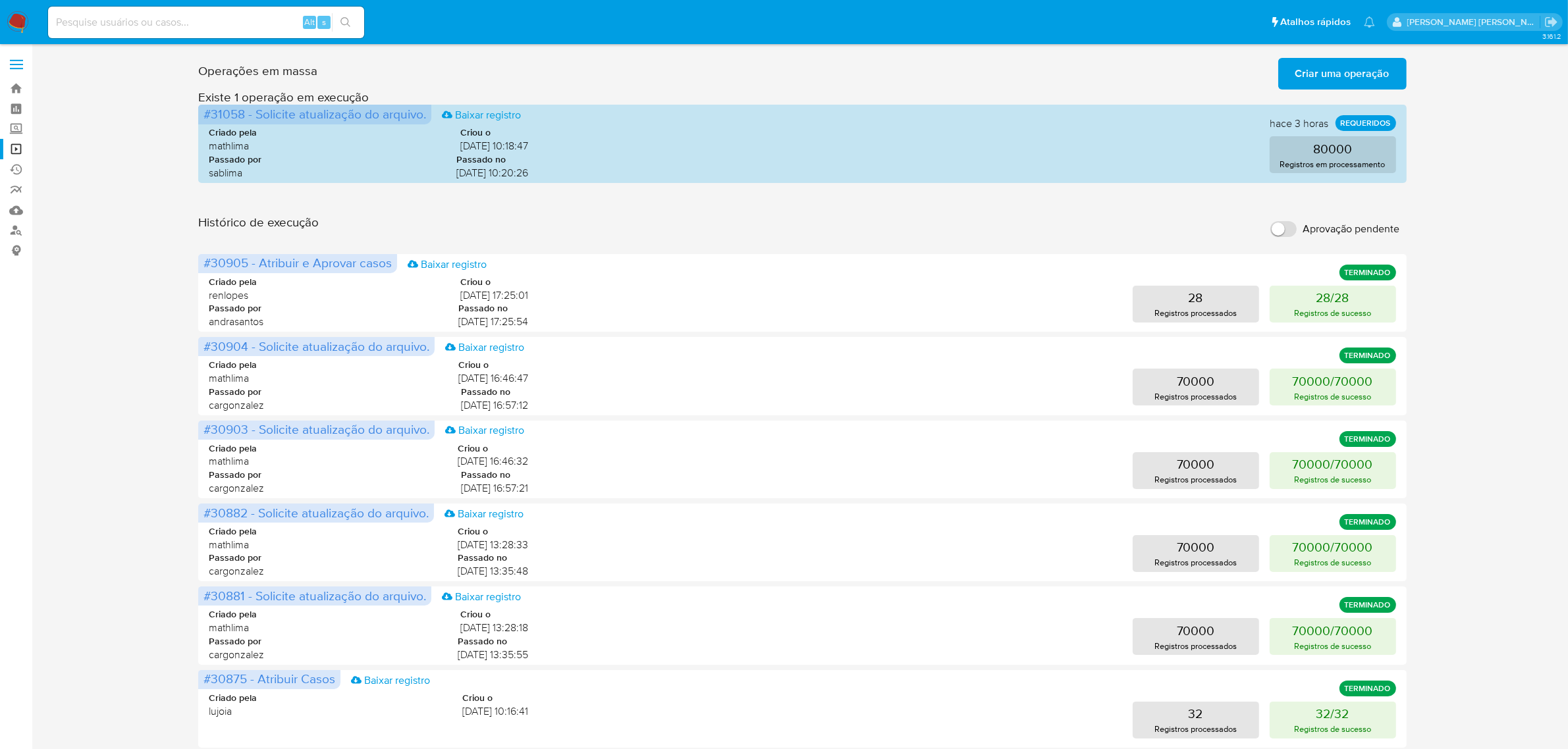
click at [136, 467] on div "Operações [PERSON_NAME] Criar [PERSON_NAME] operação Só pode [PERSON_NAME] no […" at bounding box center [803, 587] width 1510 height 1071
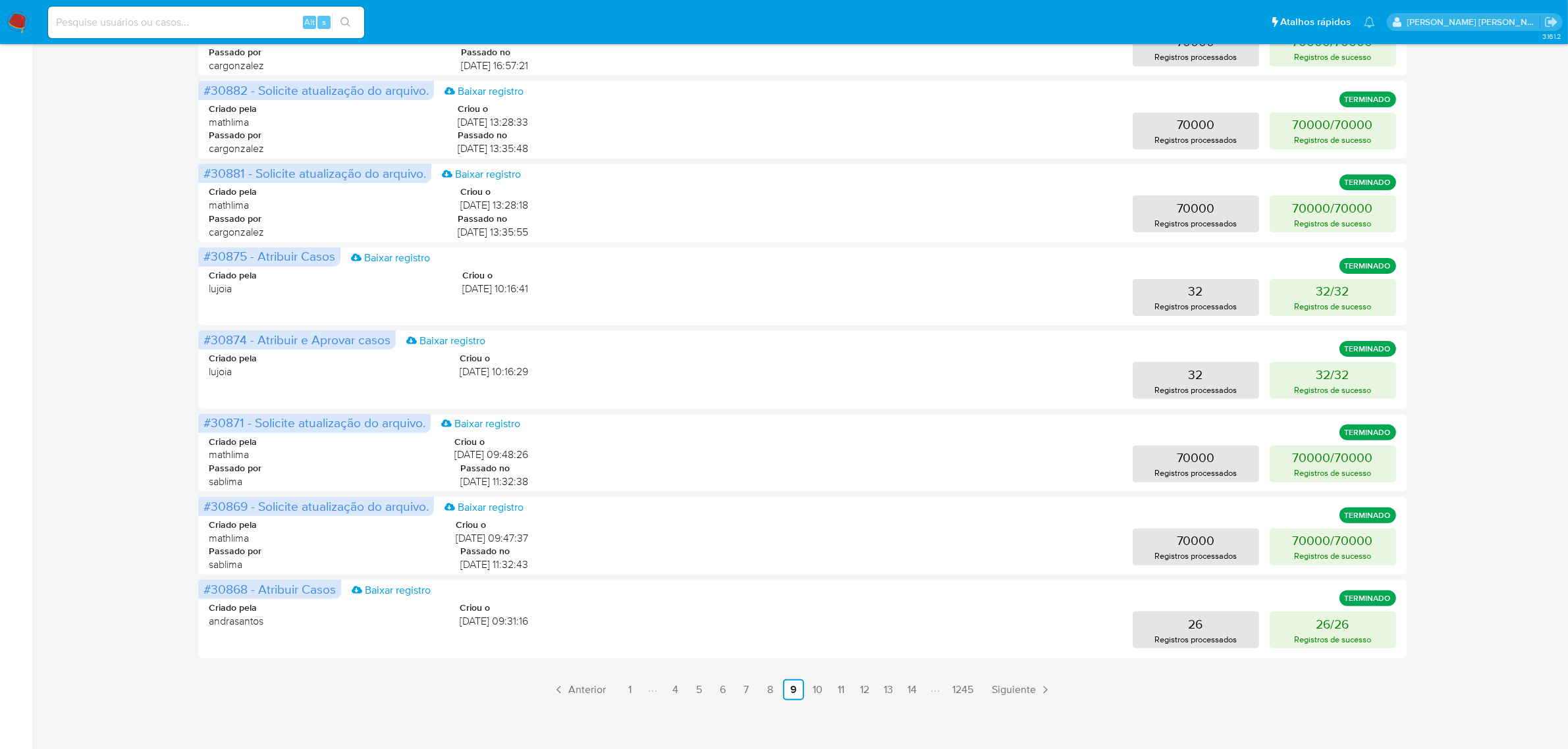
scroll to position [428, 0]
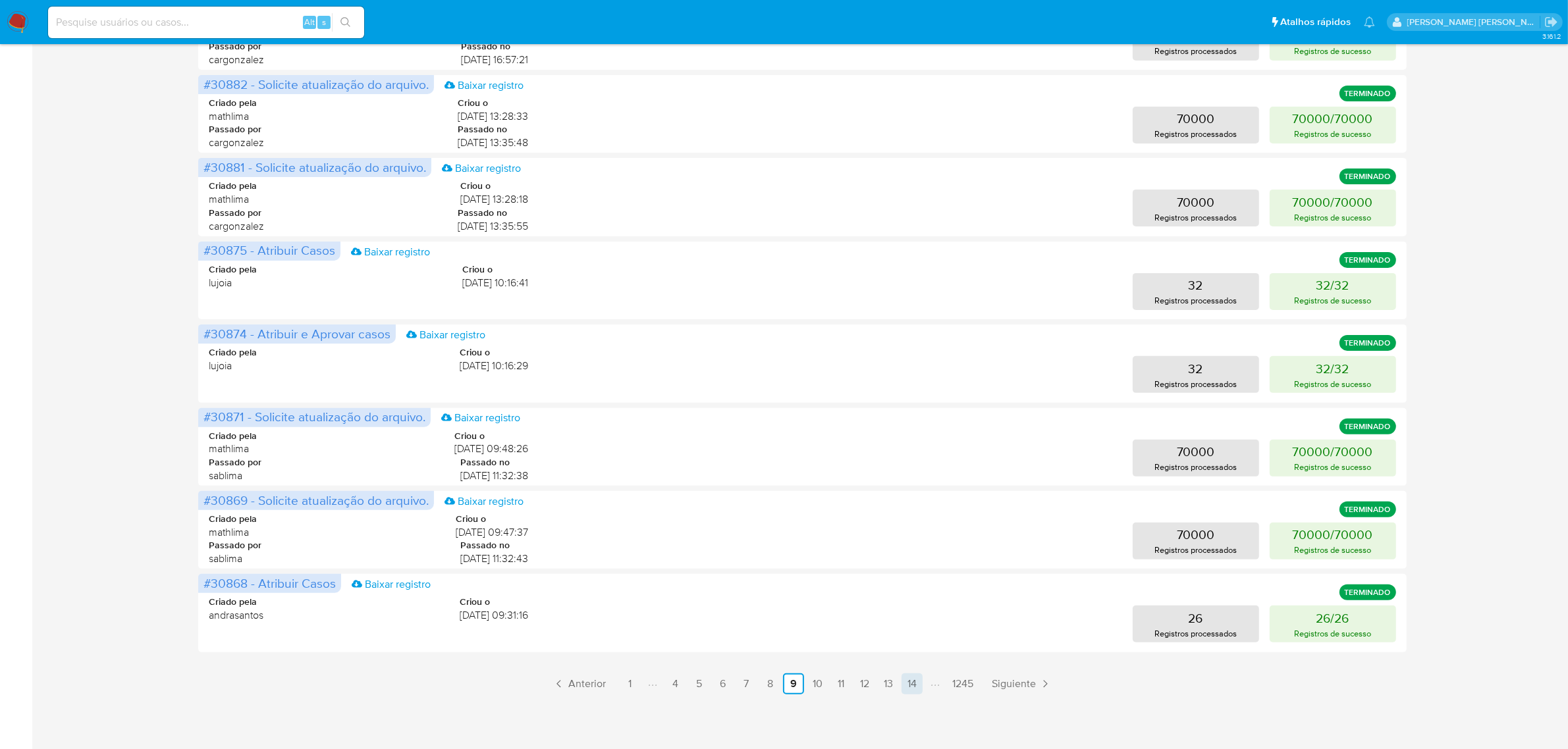
click at [916, 681] on link "14" at bounding box center [912, 684] width 21 height 21
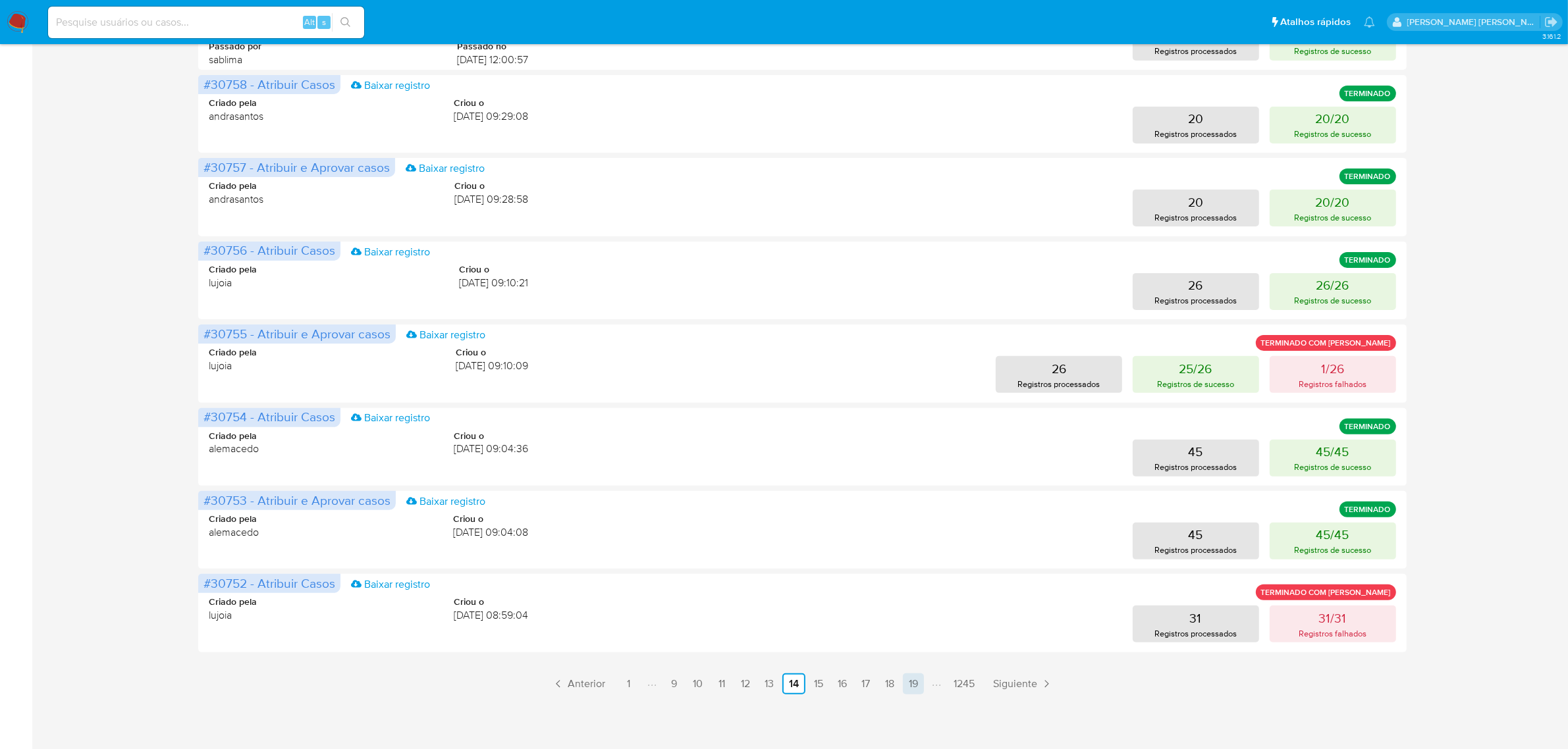
click at [913, 680] on link "19" at bounding box center [913, 684] width 21 height 21
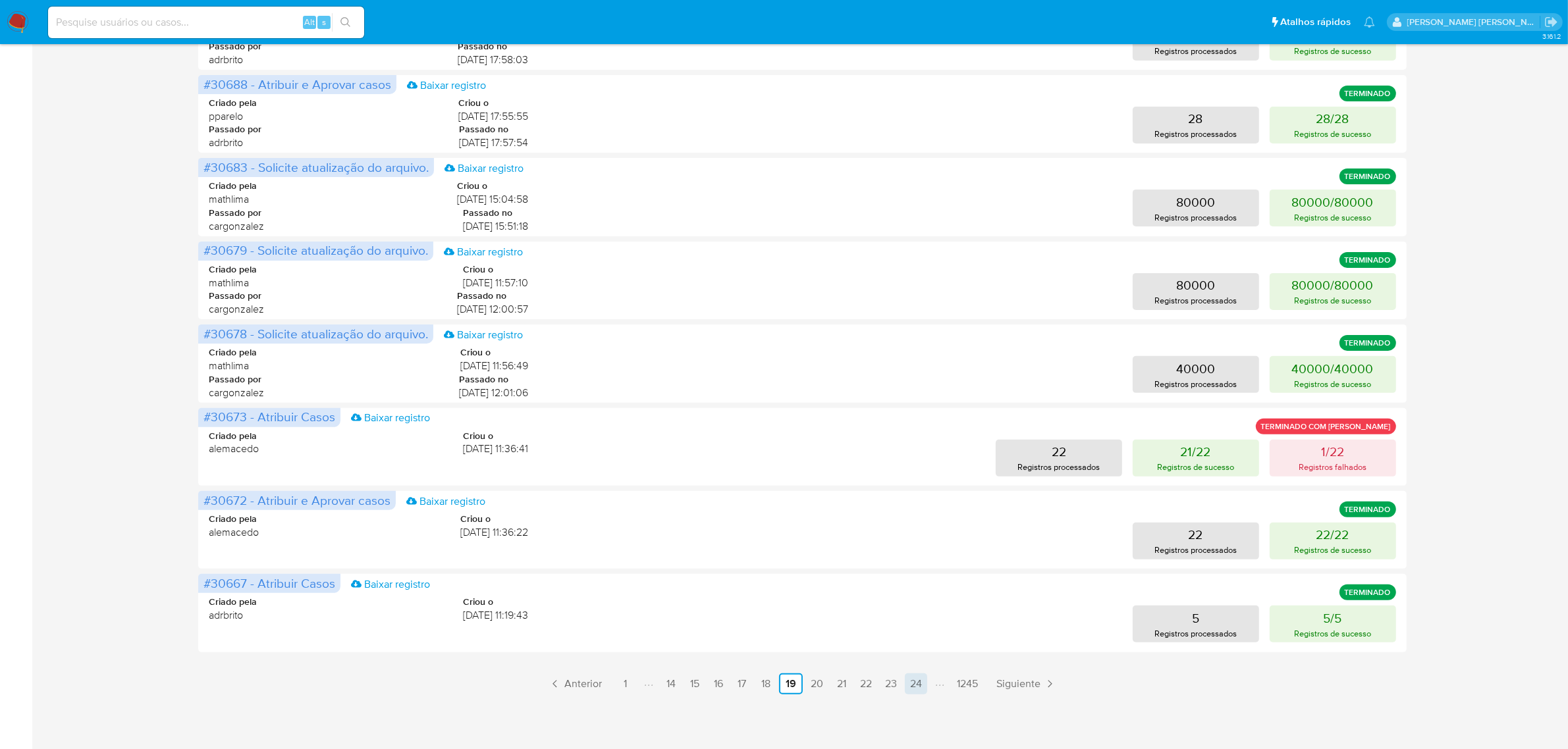
click at [925, 683] on link "24" at bounding box center [916, 684] width 23 height 21
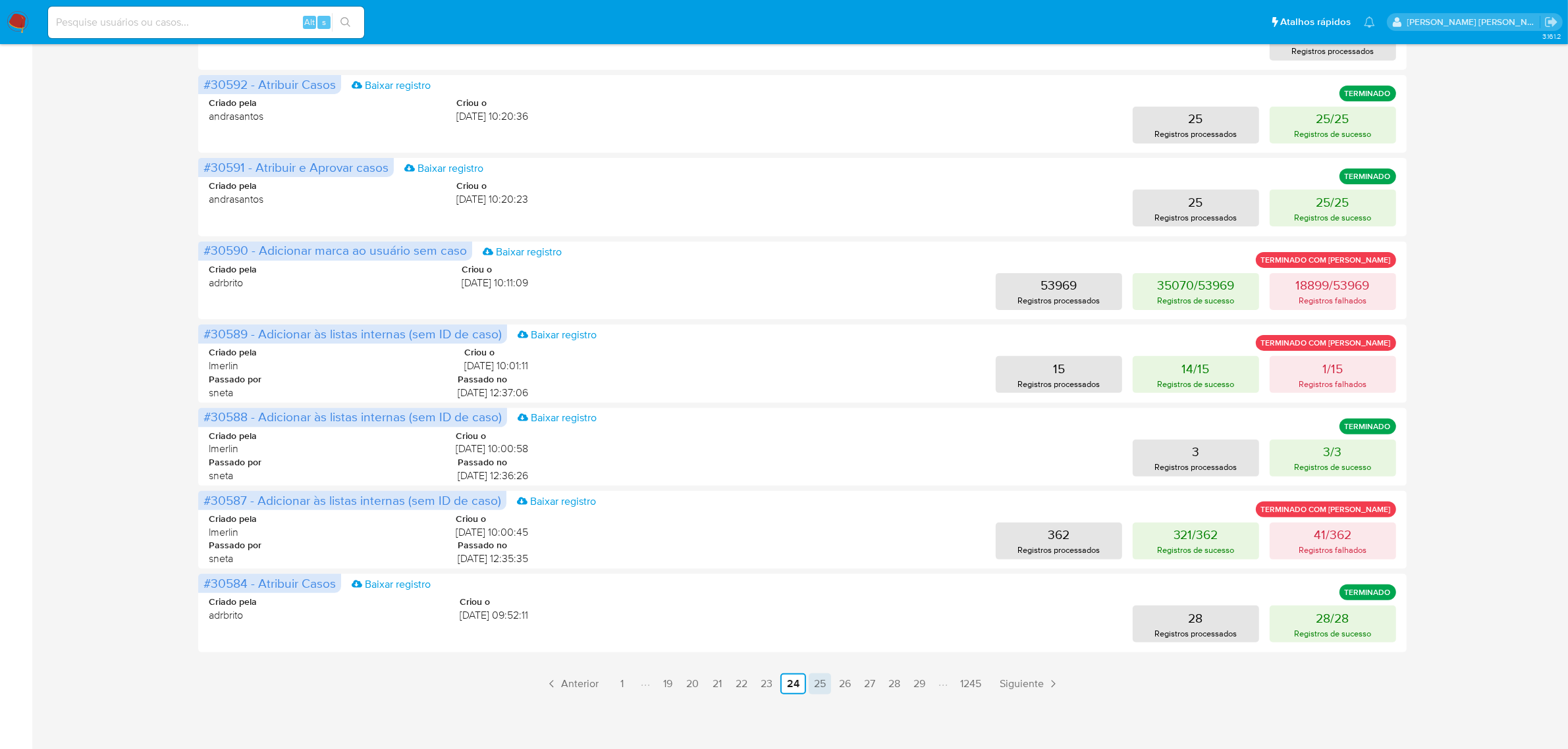
click at [828, 680] on link "25" at bounding box center [820, 684] width 23 height 21
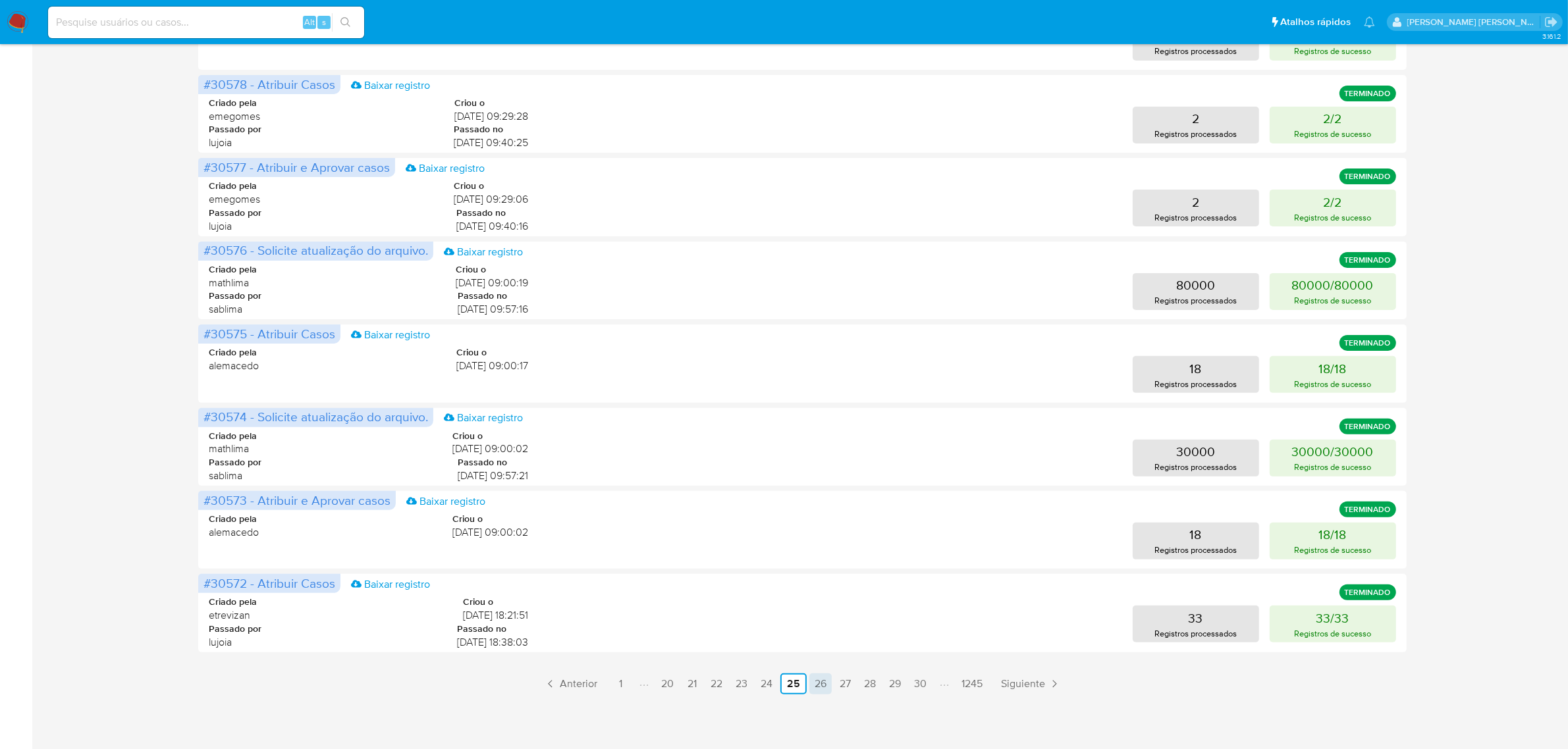
click at [823, 685] on link "26" at bounding box center [820, 684] width 23 height 21
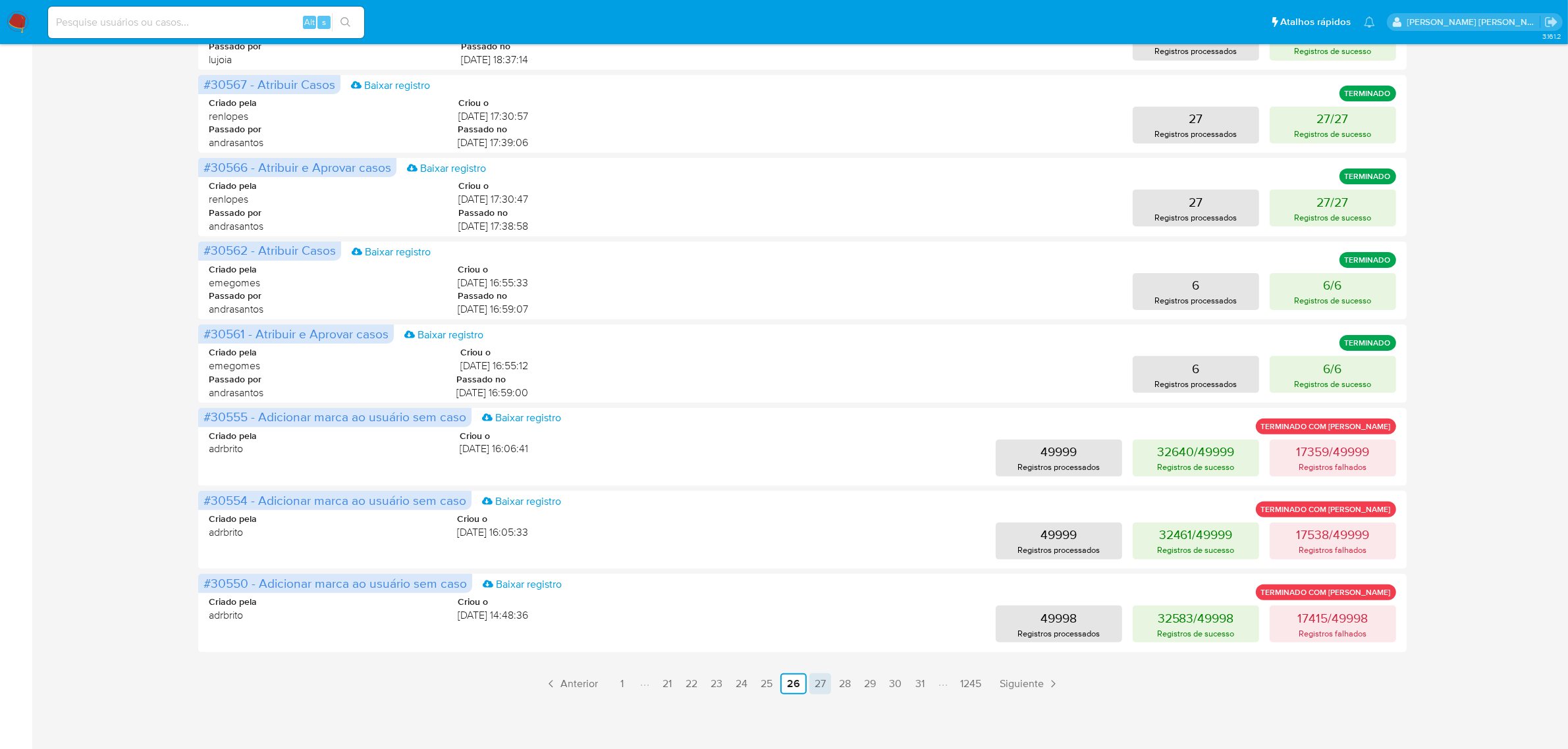
click at [826, 680] on link "27" at bounding box center [820, 684] width 22 height 21
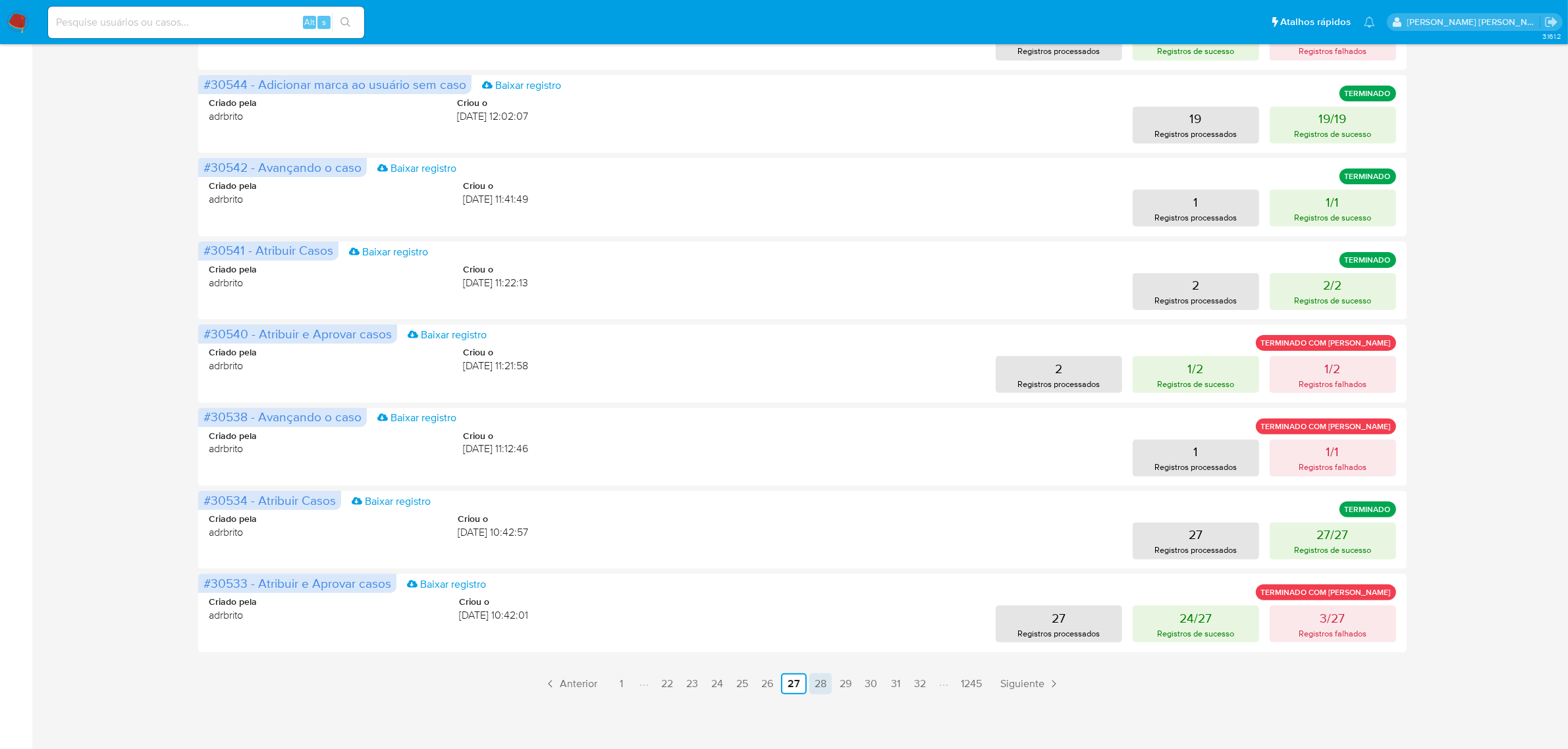
click at [825, 685] on link "28" at bounding box center [820, 684] width 23 height 21
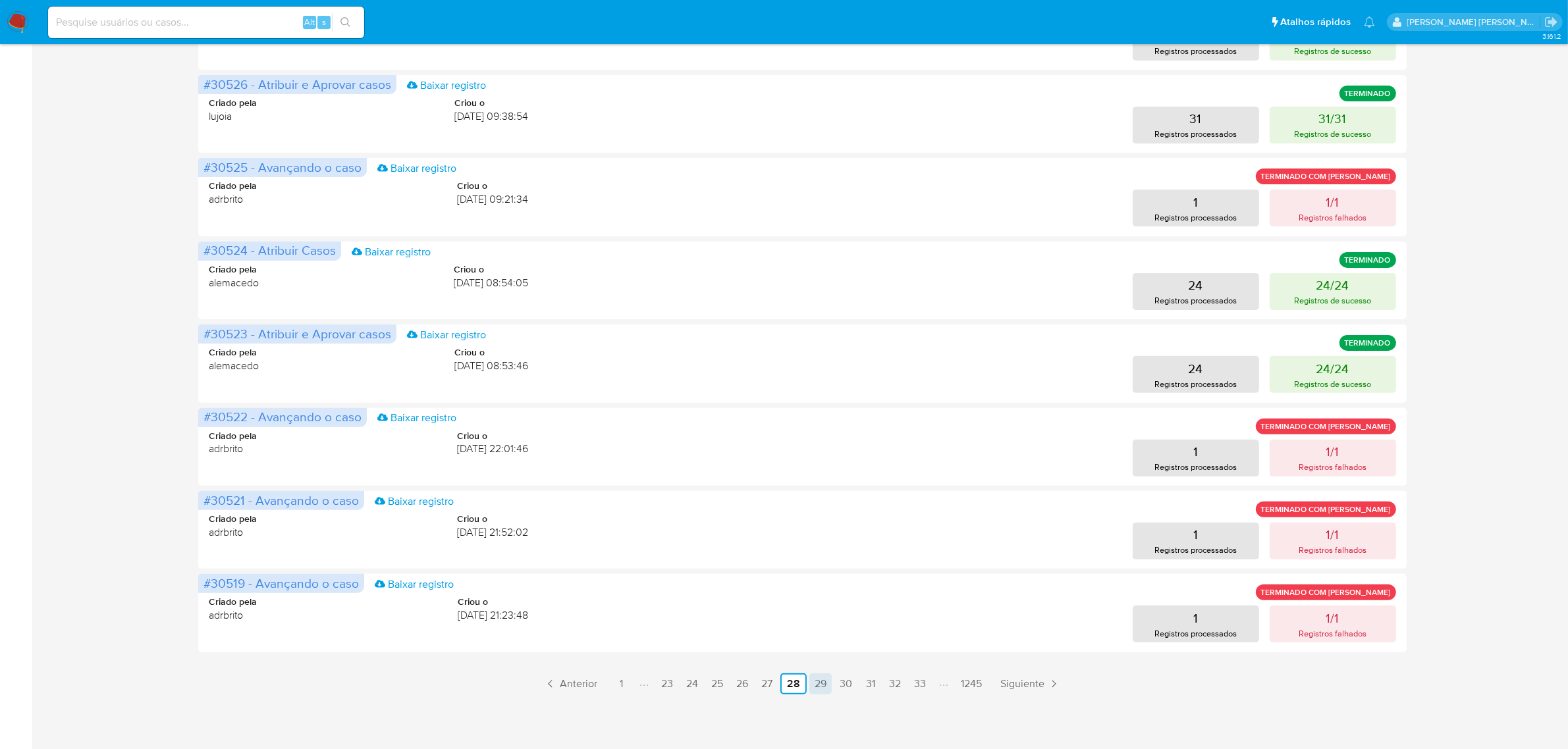
click at [824, 684] on link "29" at bounding box center [820, 684] width 23 height 21
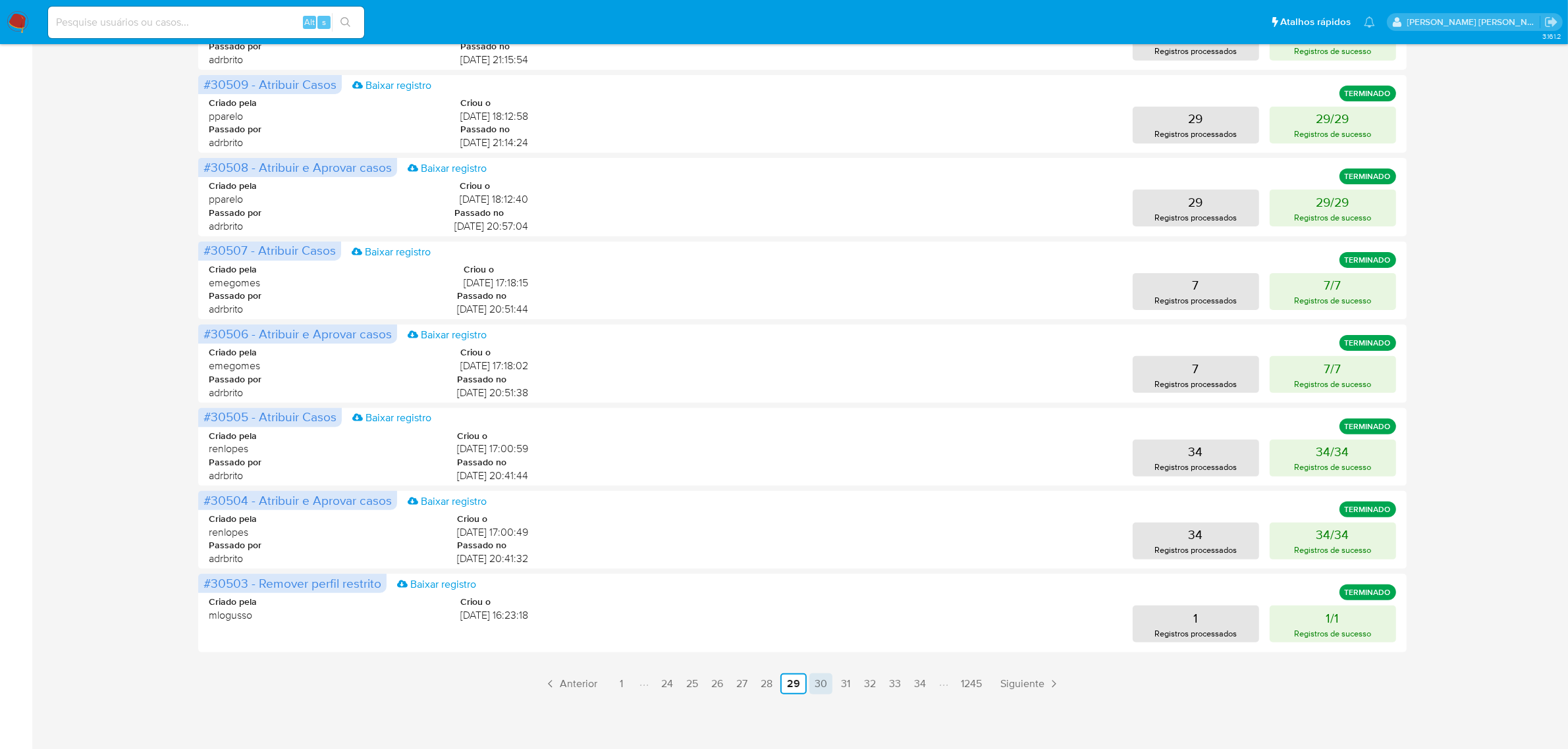
click at [825, 684] on link "30" at bounding box center [820, 684] width 23 height 21
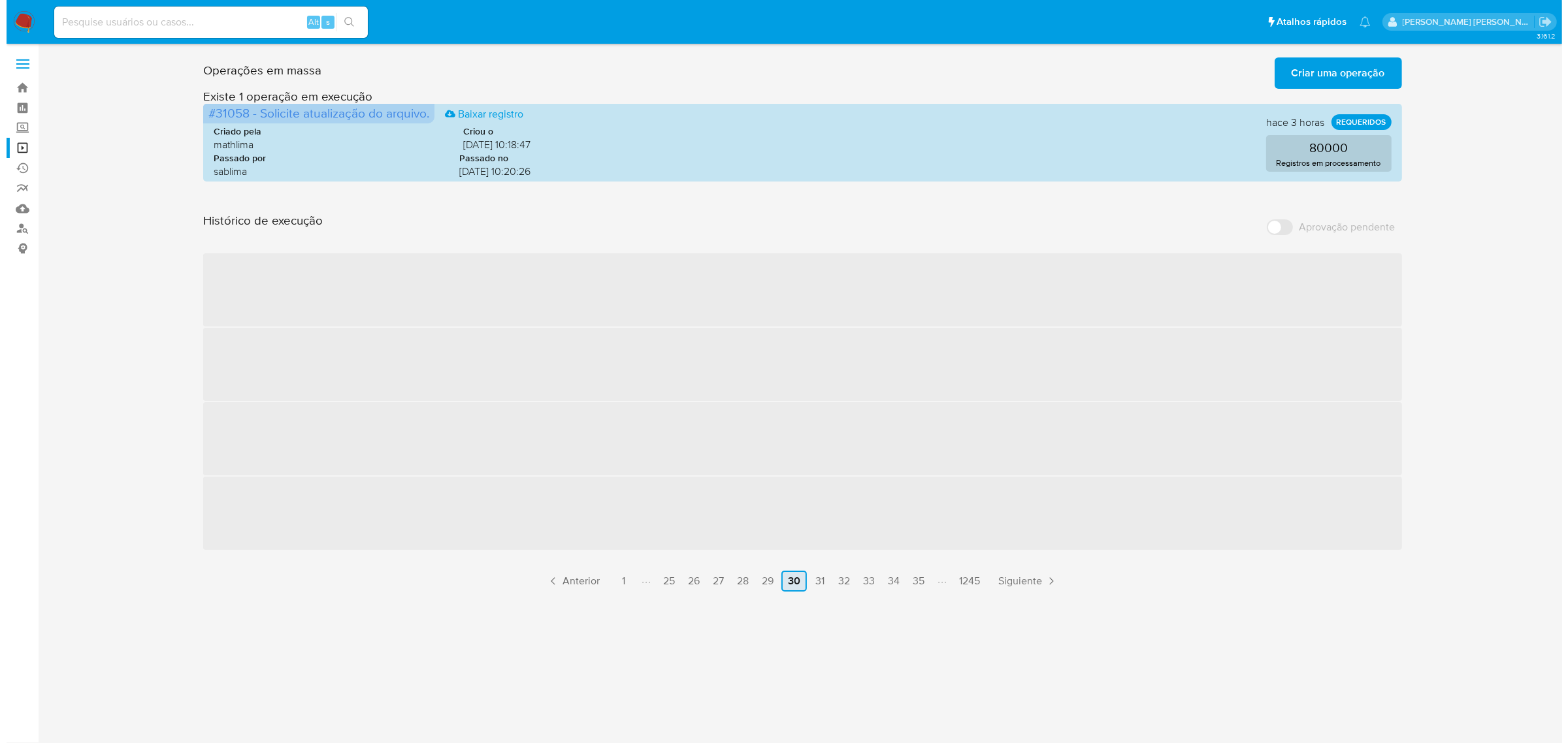
scroll to position [0, 0]
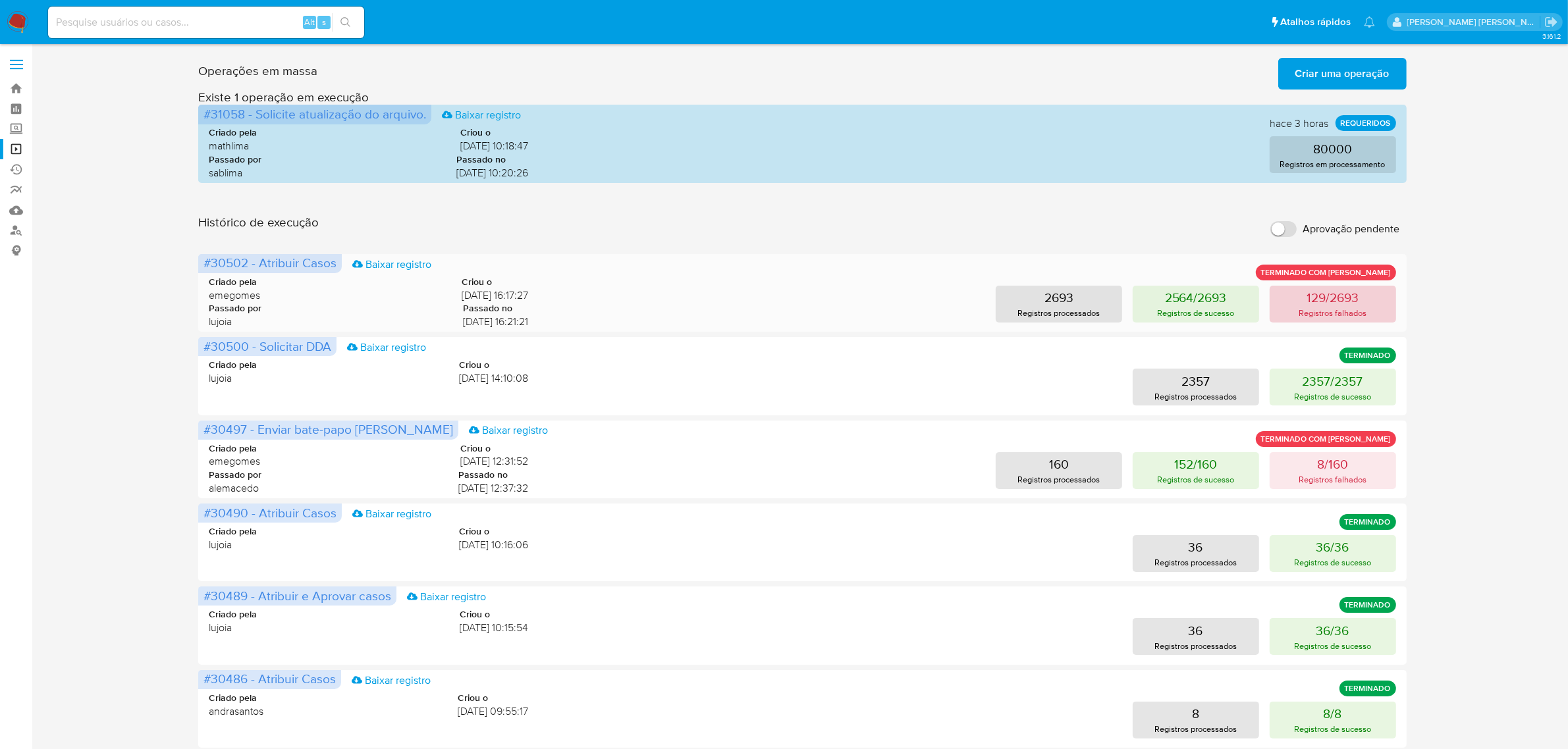
click at [1334, 298] on p "129/2693" at bounding box center [1332, 297] width 52 height 19
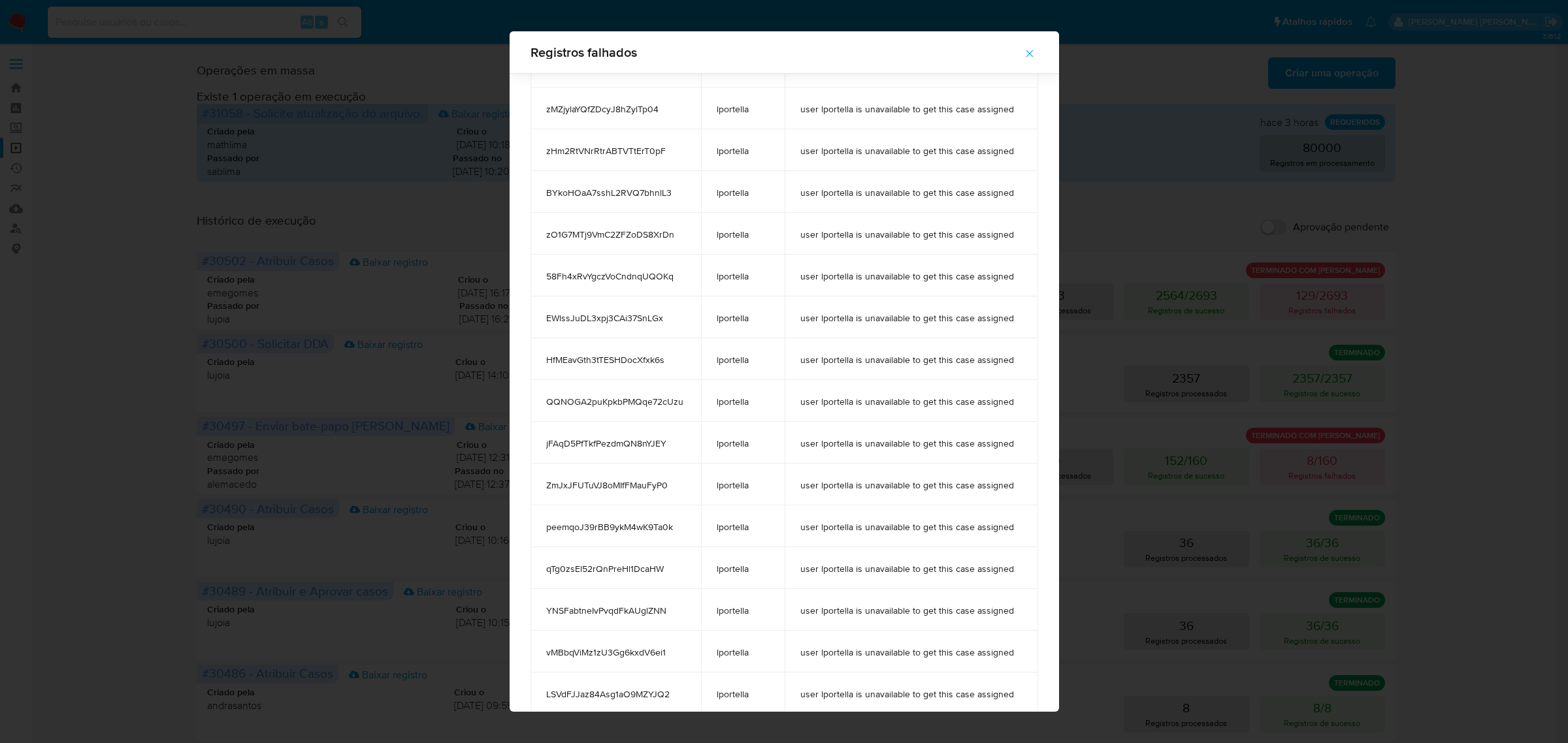
scroll to position [4395, 0]
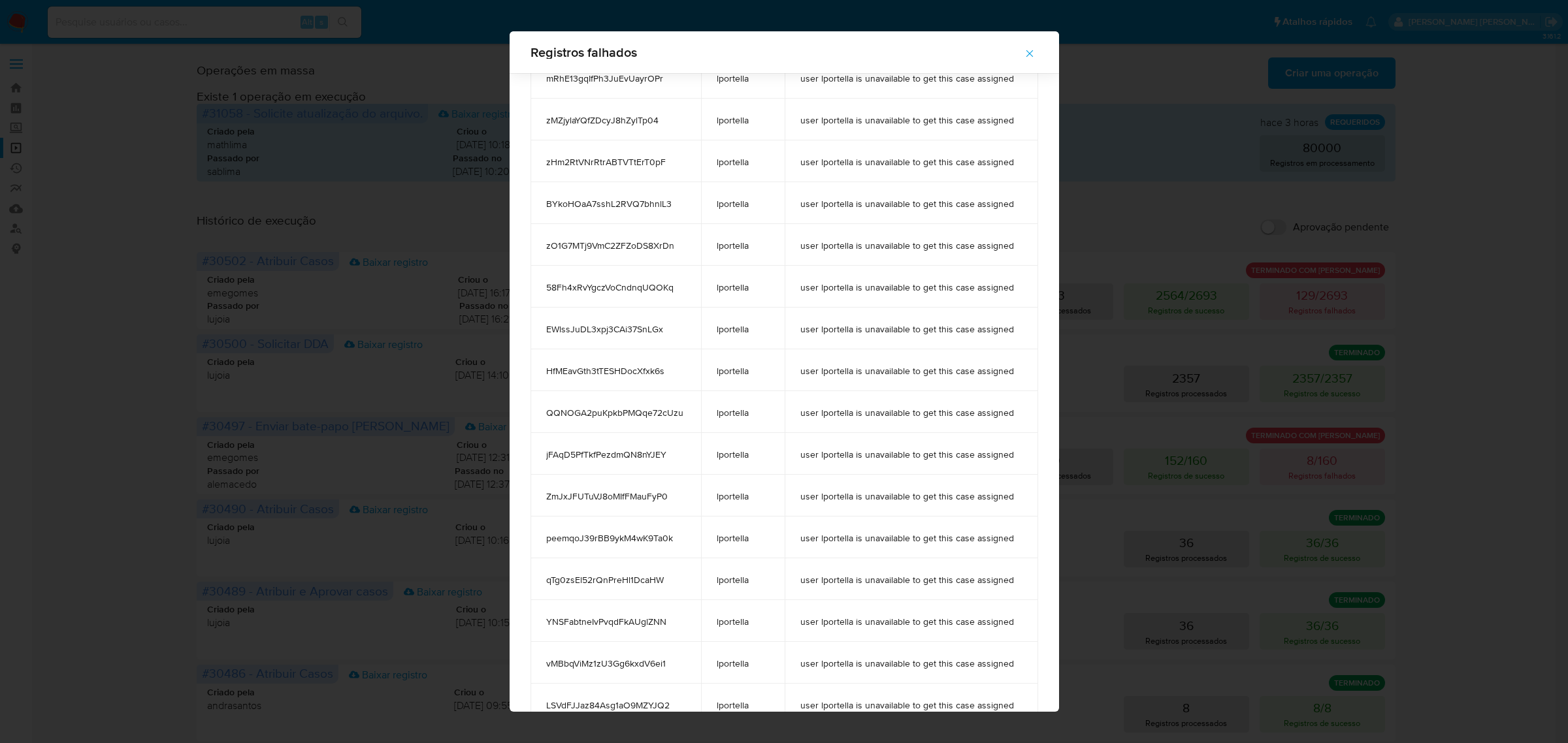
click at [1033, 58] on icon "button" at bounding box center [1030, 53] width 12 height 12
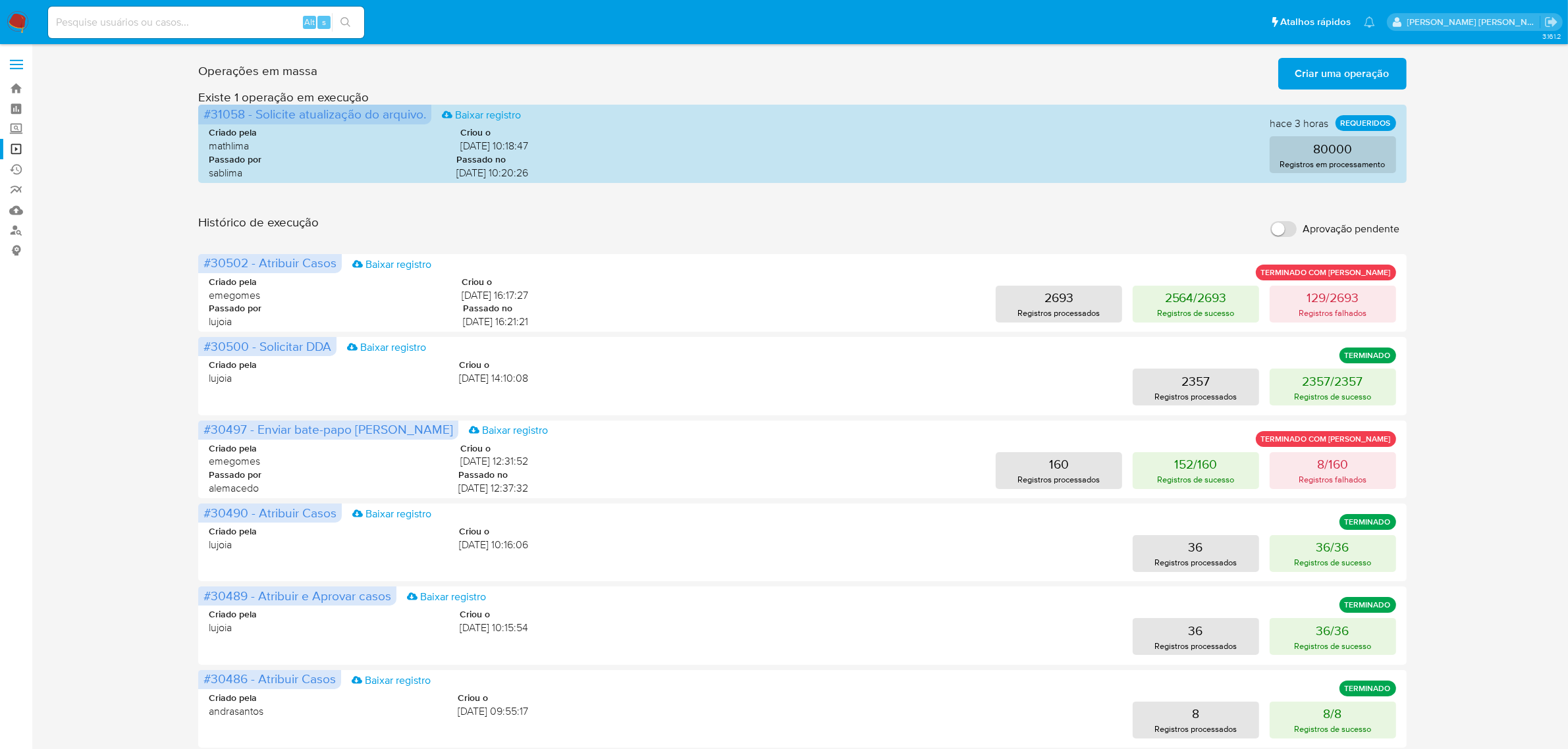
click at [140, 419] on div "Operações [PERSON_NAME] Criar [PERSON_NAME] operação Só pode [PERSON_NAME] no […" at bounding box center [803, 587] width 1510 height 1071
click at [1351, 304] on p "129/2693" at bounding box center [1332, 297] width 52 height 19
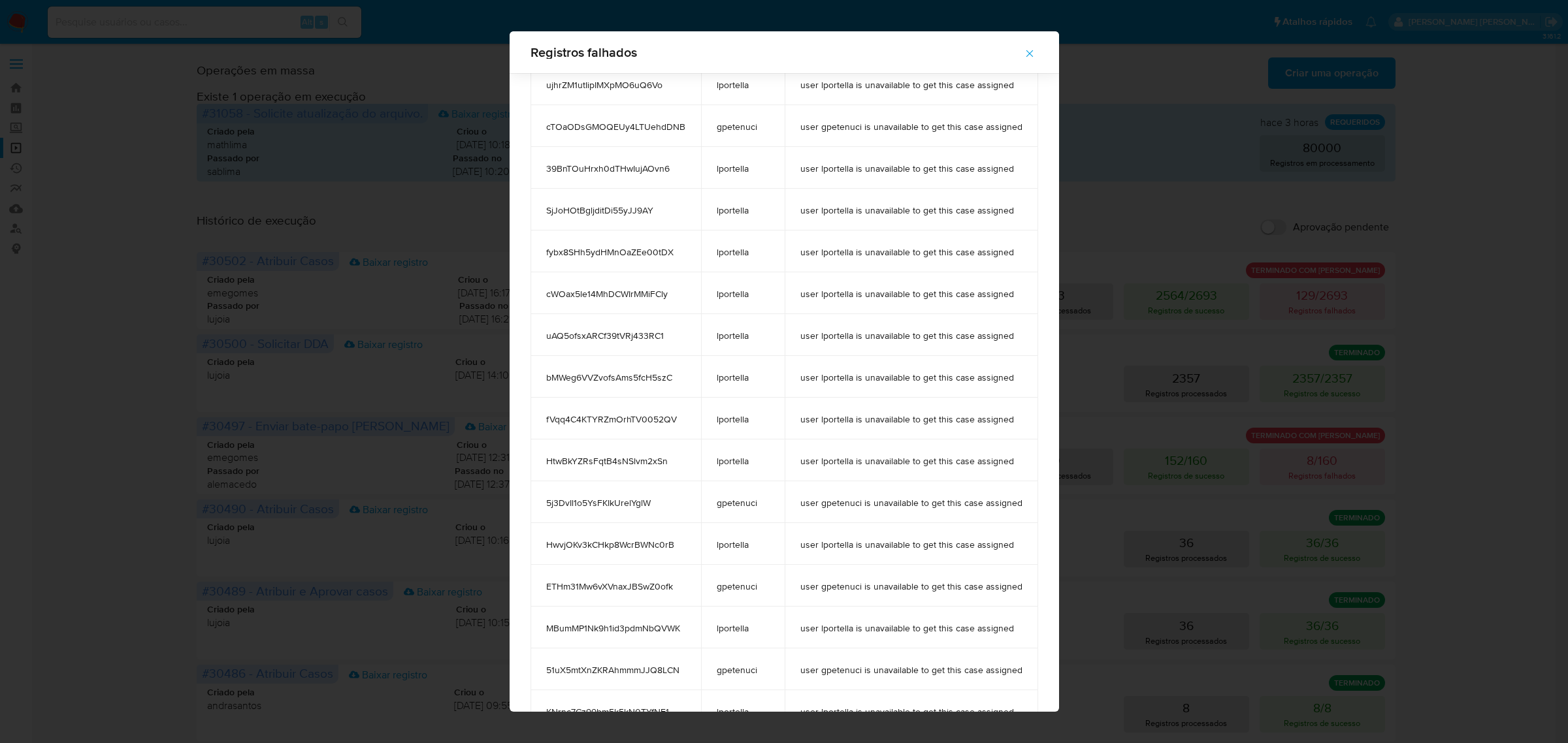
scroll to position [1213, 0]
click at [1033, 47] on icon "button" at bounding box center [1030, 53] width 12 height 12
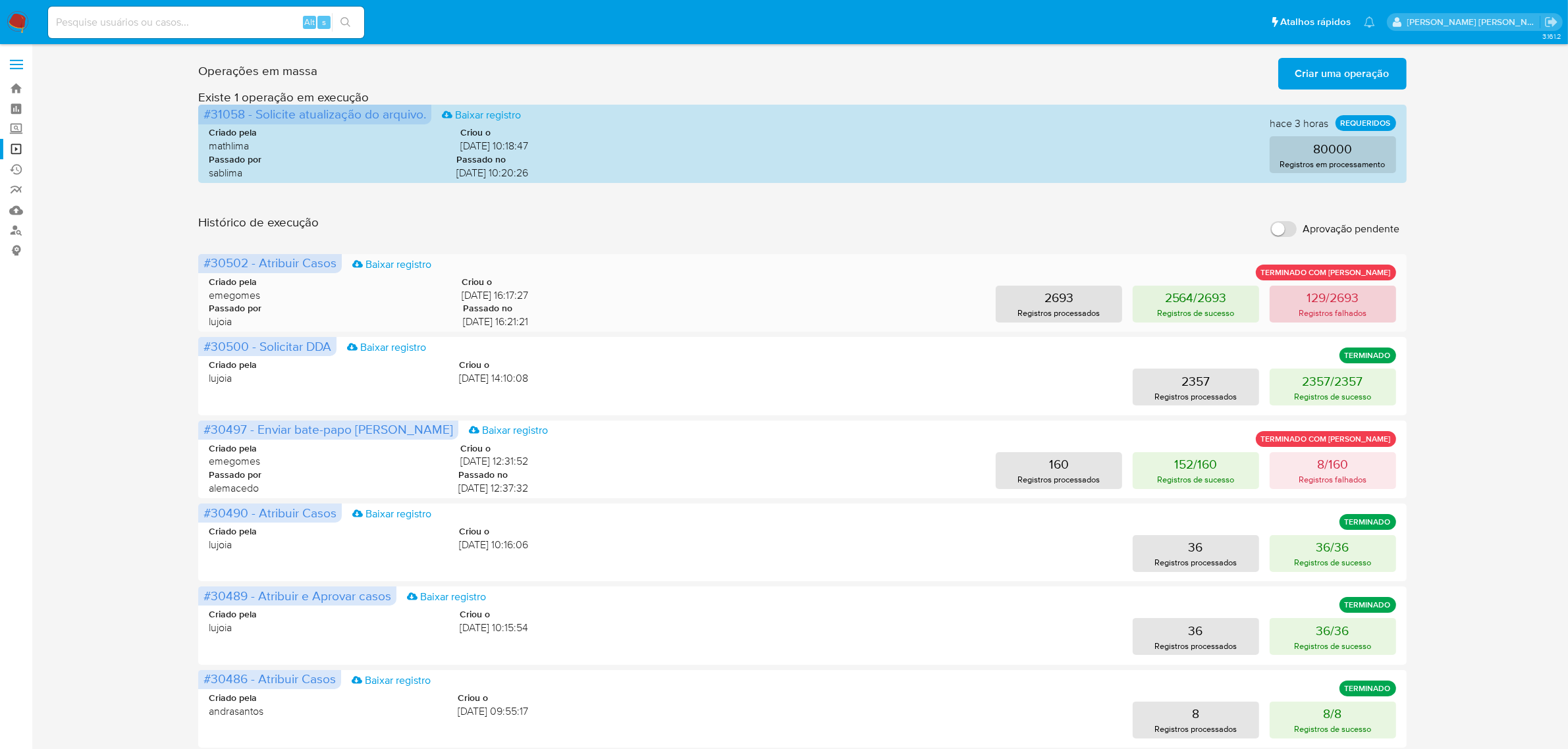
click at [1318, 301] on p "129/2693" at bounding box center [1332, 297] width 52 height 19
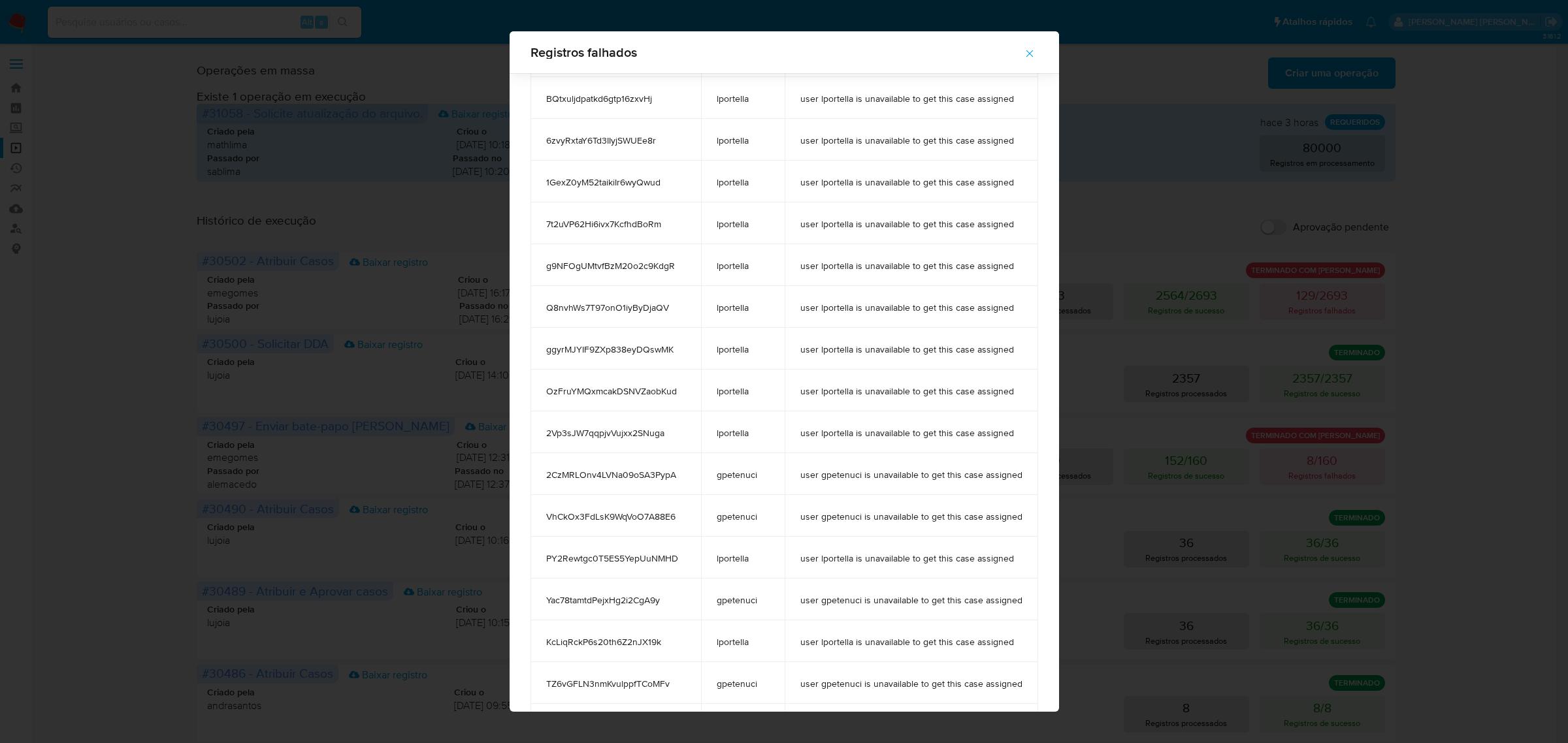
scroll to position [316, 0]
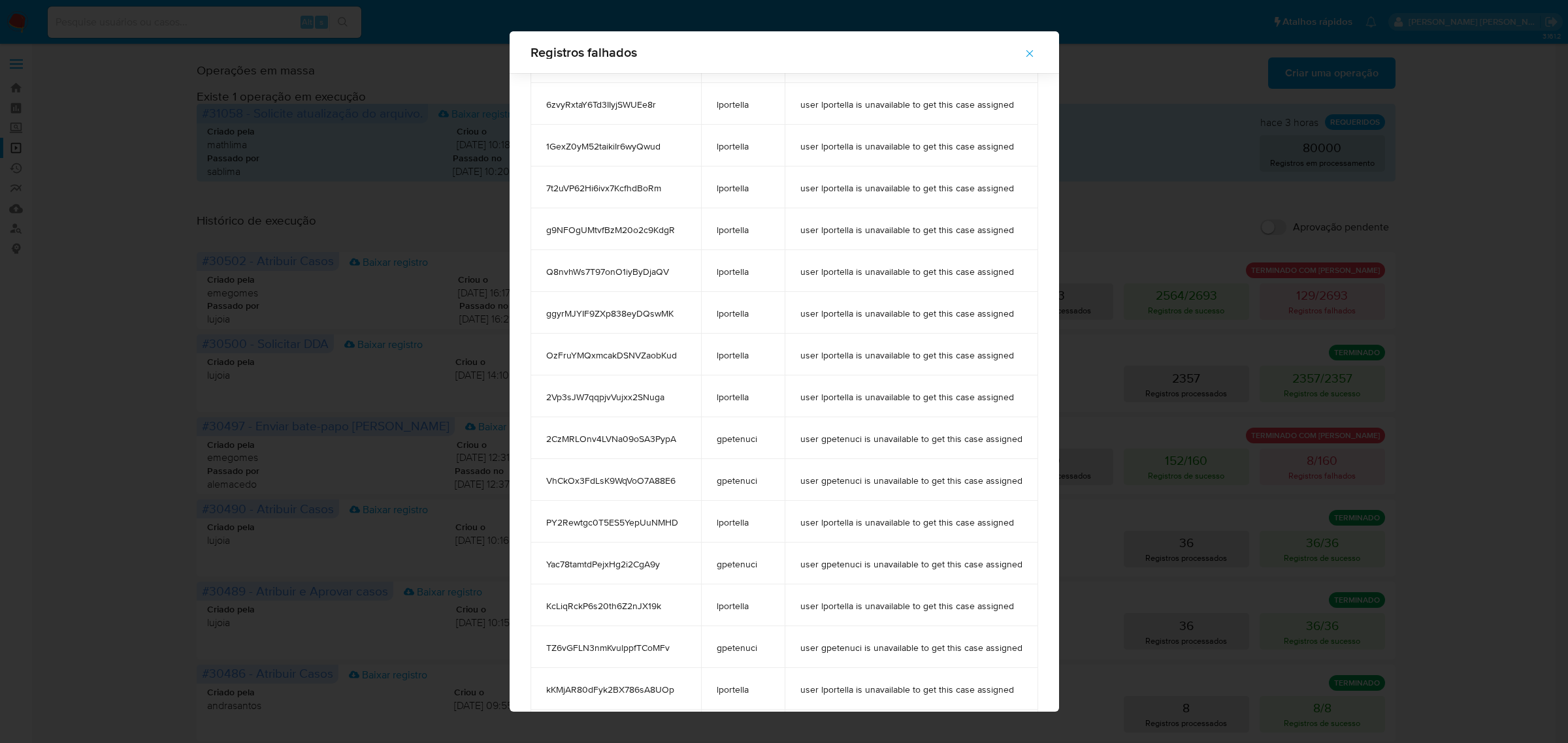
drag, startPoint x: 724, startPoint y: 567, endPoint x: 756, endPoint y: 569, distance: 32.1
click at [756, 567] on span "gpetenuci" at bounding box center [743, 564] width 52 height 12
drag, startPoint x: 714, startPoint y: 654, endPoint x: 764, endPoint y: 647, distance: 50.5
click at [760, 650] on td "gpetenuci" at bounding box center [743, 647] width 83 height 42
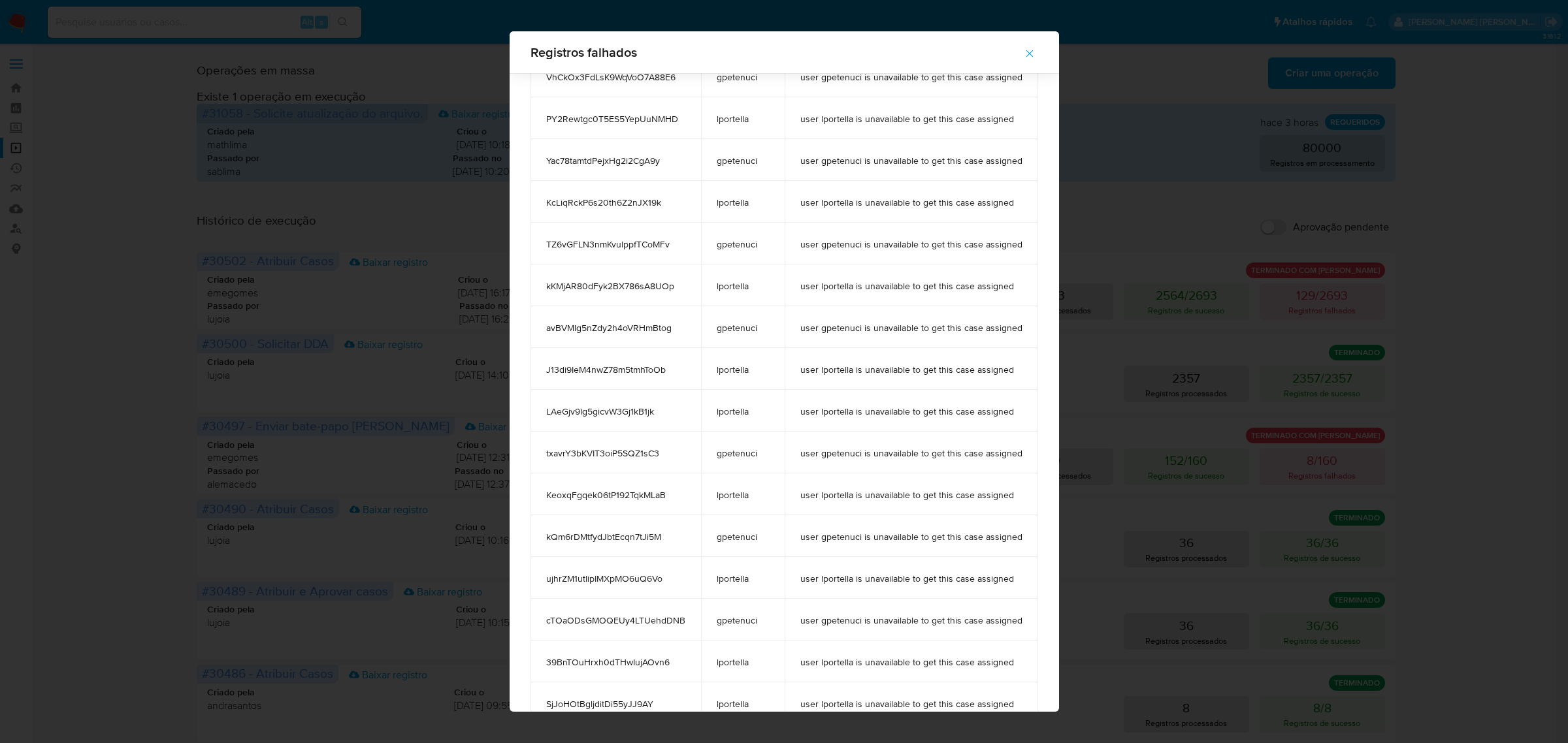
scroll to position [724, 0]
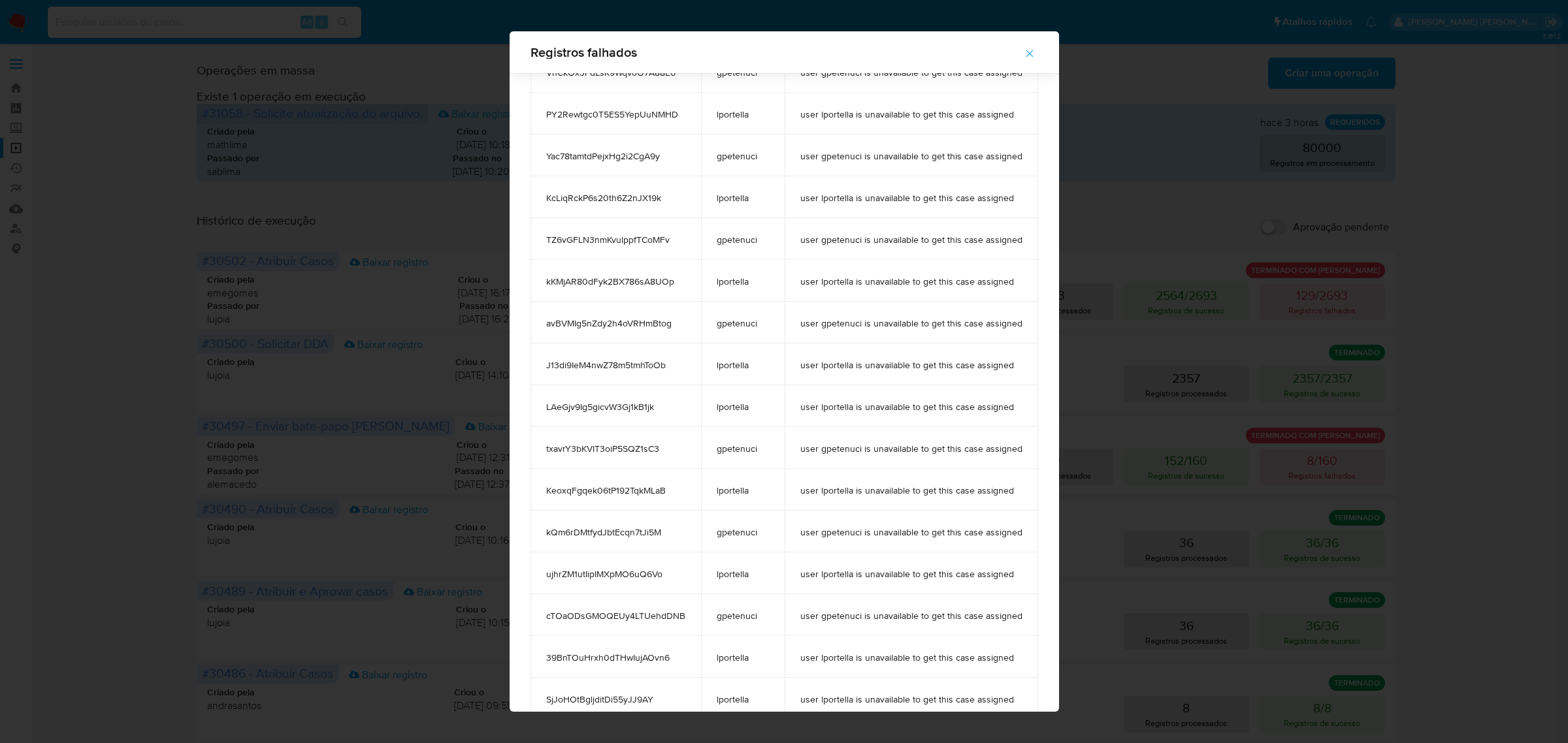
drag, startPoint x: 709, startPoint y: 317, endPoint x: 755, endPoint y: 329, distance: 47.5
click at [755, 329] on td "gpetenuci" at bounding box center [743, 322] width 83 height 42
drag, startPoint x: 722, startPoint y: 450, endPoint x: 794, endPoint y: 462, distance: 73.0
click at [794, 462] on tr "txavrY3bKVIT3oiP5SQZ1sC3 gpetenuci user gpetenuci is unavailable to get this ca…" at bounding box center [784, 448] width 508 height 42
drag, startPoint x: 711, startPoint y: 534, endPoint x: 749, endPoint y: 535, distance: 38.0
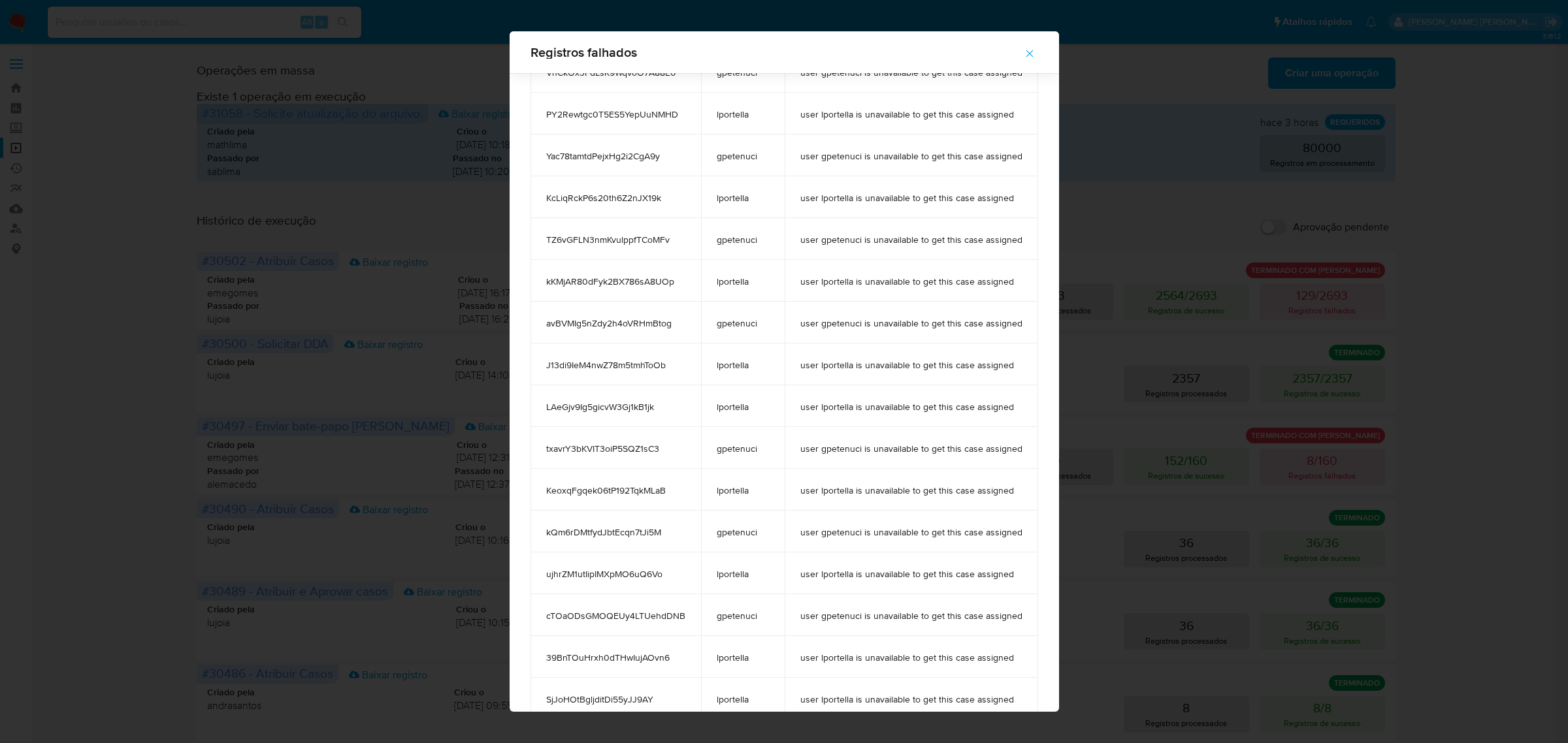
click at [749, 535] on td "gpetenuci" at bounding box center [743, 531] width 83 height 42
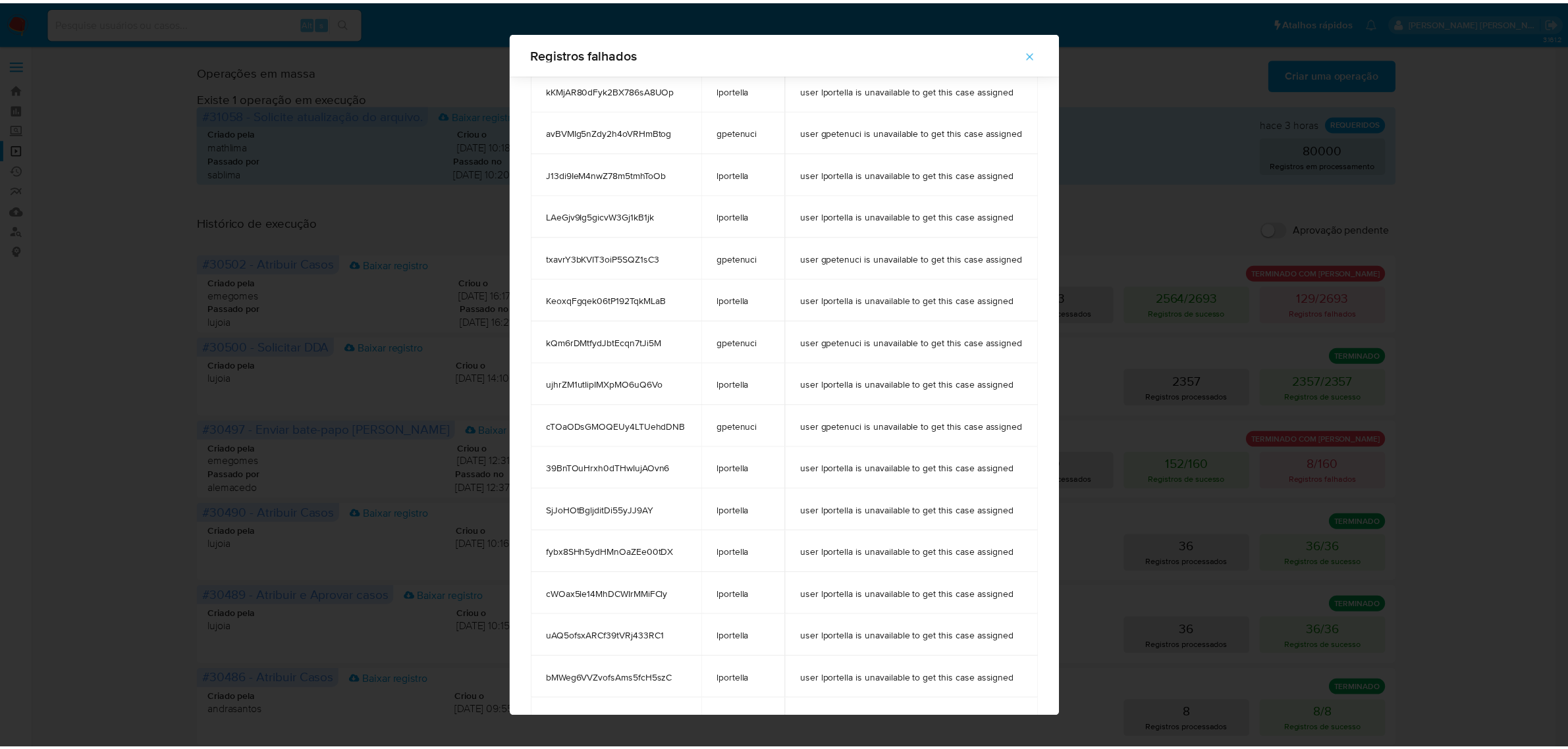
scroll to position [976, 0]
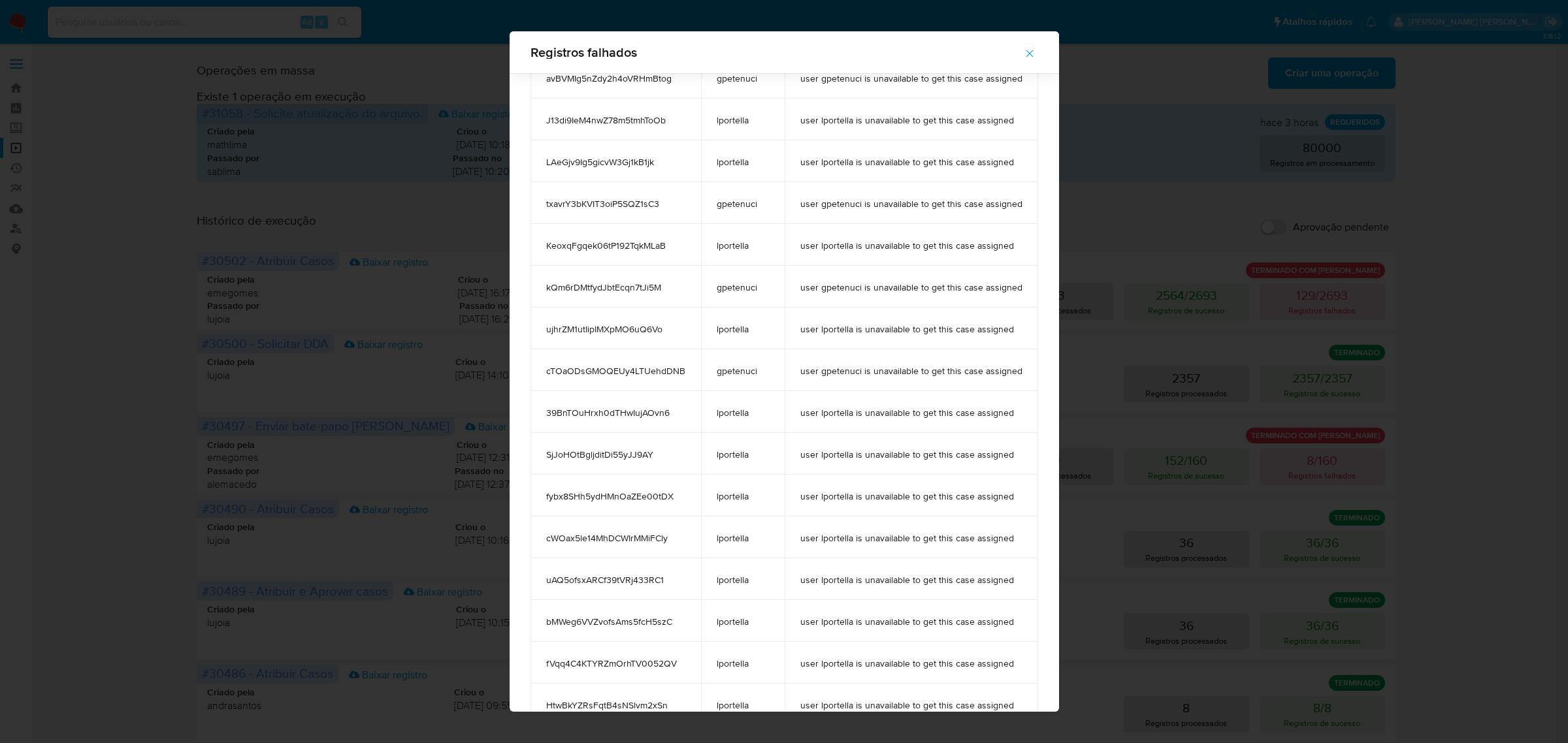
drag, startPoint x: 711, startPoint y: 369, endPoint x: 768, endPoint y: 381, distance: 58.2
click at [768, 381] on td "gpetenuci" at bounding box center [743, 370] width 83 height 42
drag, startPoint x: 719, startPoint y: 457, endPoint x: 731, endPoint y: 511, distance: 55.3
click at [723, 465] on td "lportella" at bounding box center [743, 454] width 83 height 42
click at [1035, 50] on icon "button" at bounding box center [1030, 53] width 12 height 12
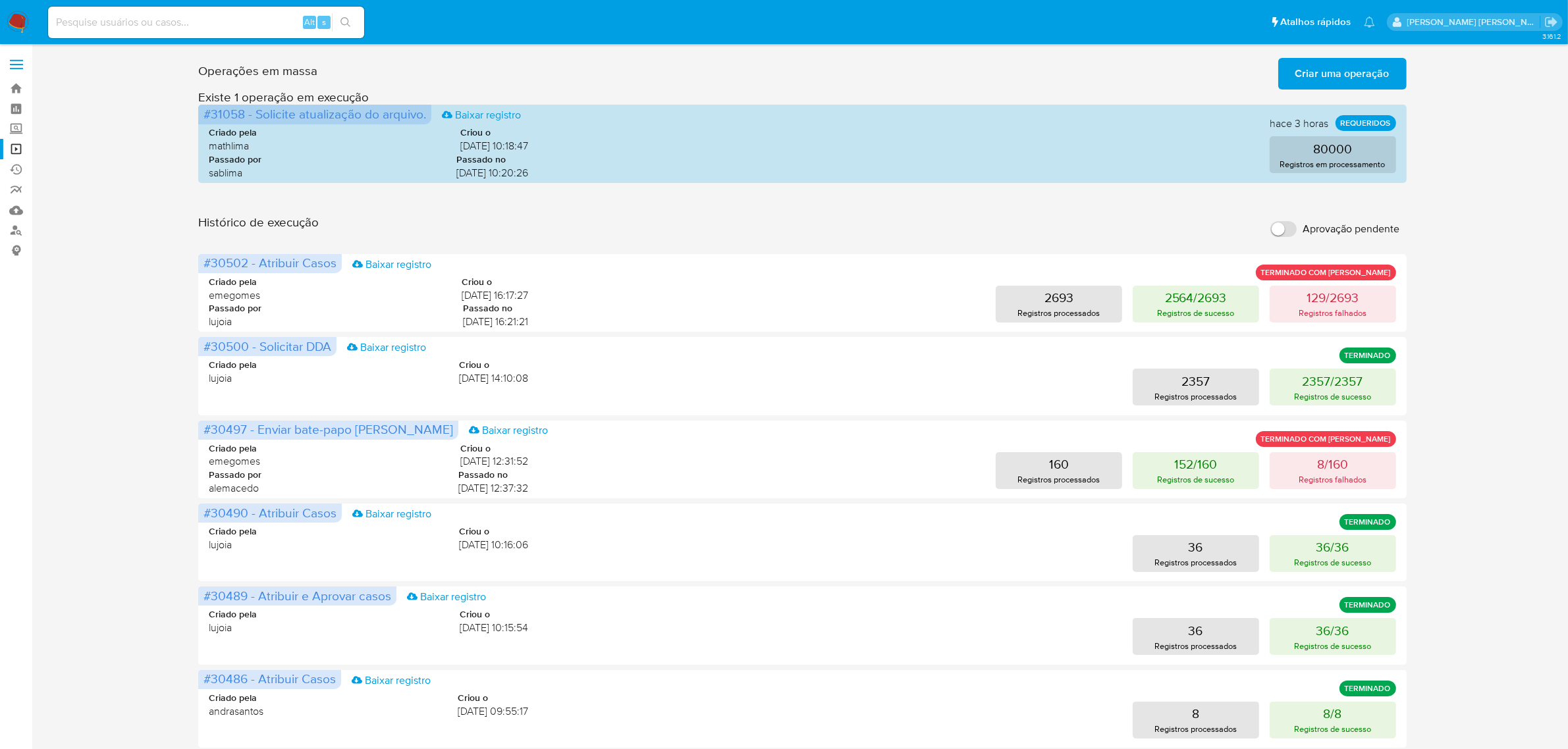
click at [1465, 179] on div "Operações [PERSON_NAME] Criar [PERSON_NAME] operação Só pode [PERSON_NAME] no […" at bounding box center [803, 587] width 1510 height 1071
click at [208, 20] on input at bounding box center [205, 22] width 316 height 17
paste input "6xcYq7HaGVLnFJZYx7ylRI3m"
type input "6xcYq7HaGVLnFJZYx7ylRI3m"
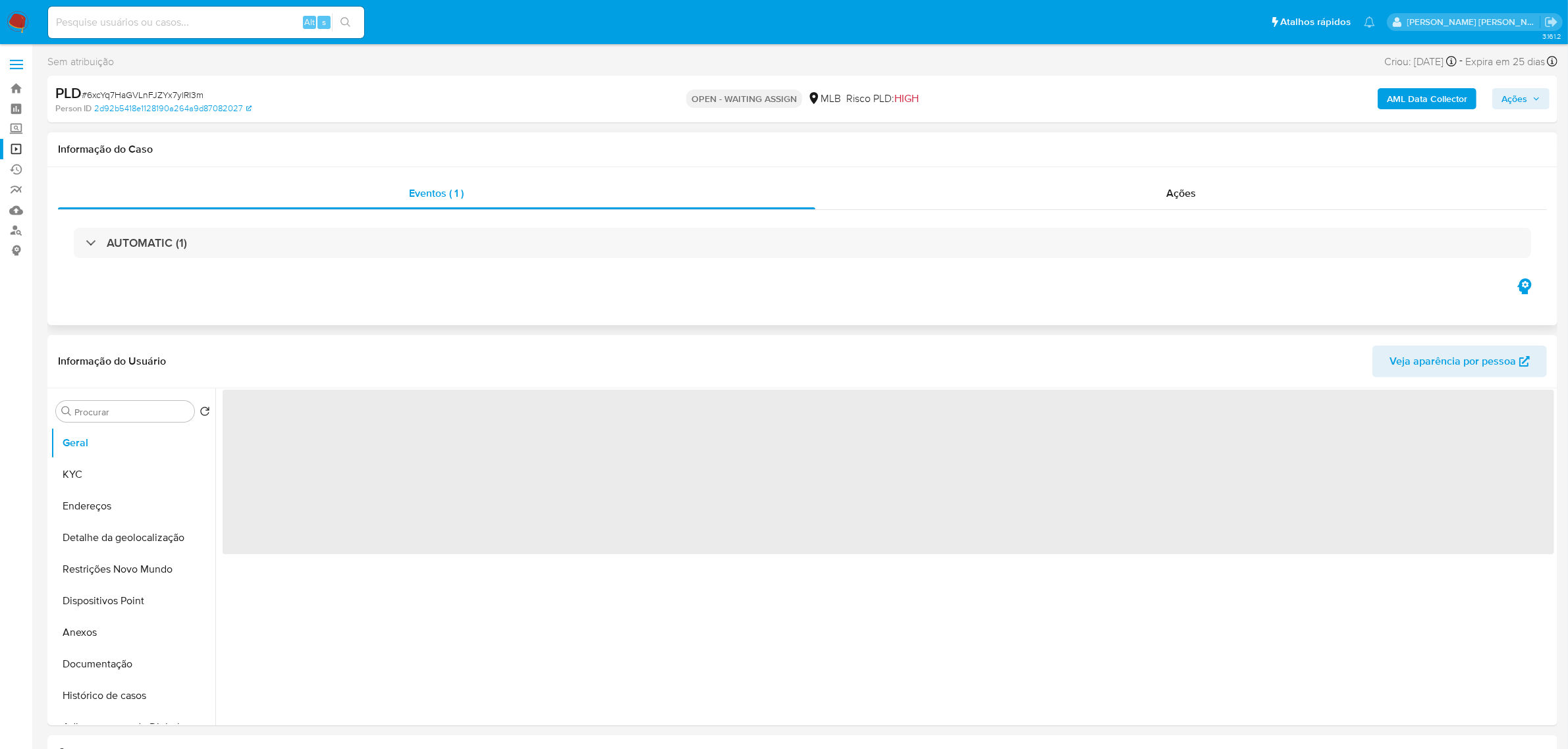
select select "10"
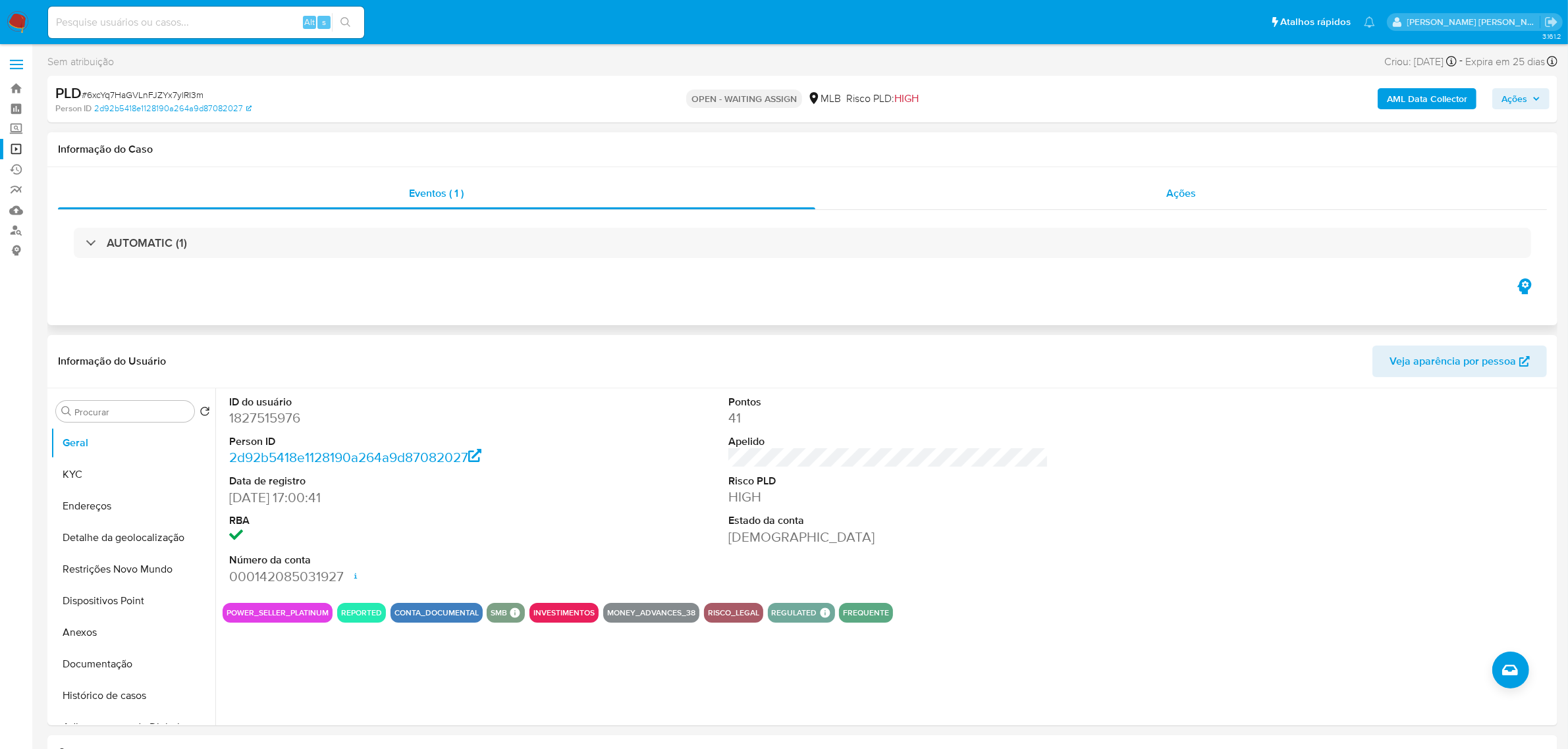
click at [1177, 195] on span "Ações" at bounding box center [1181, 193] width 30 height 15
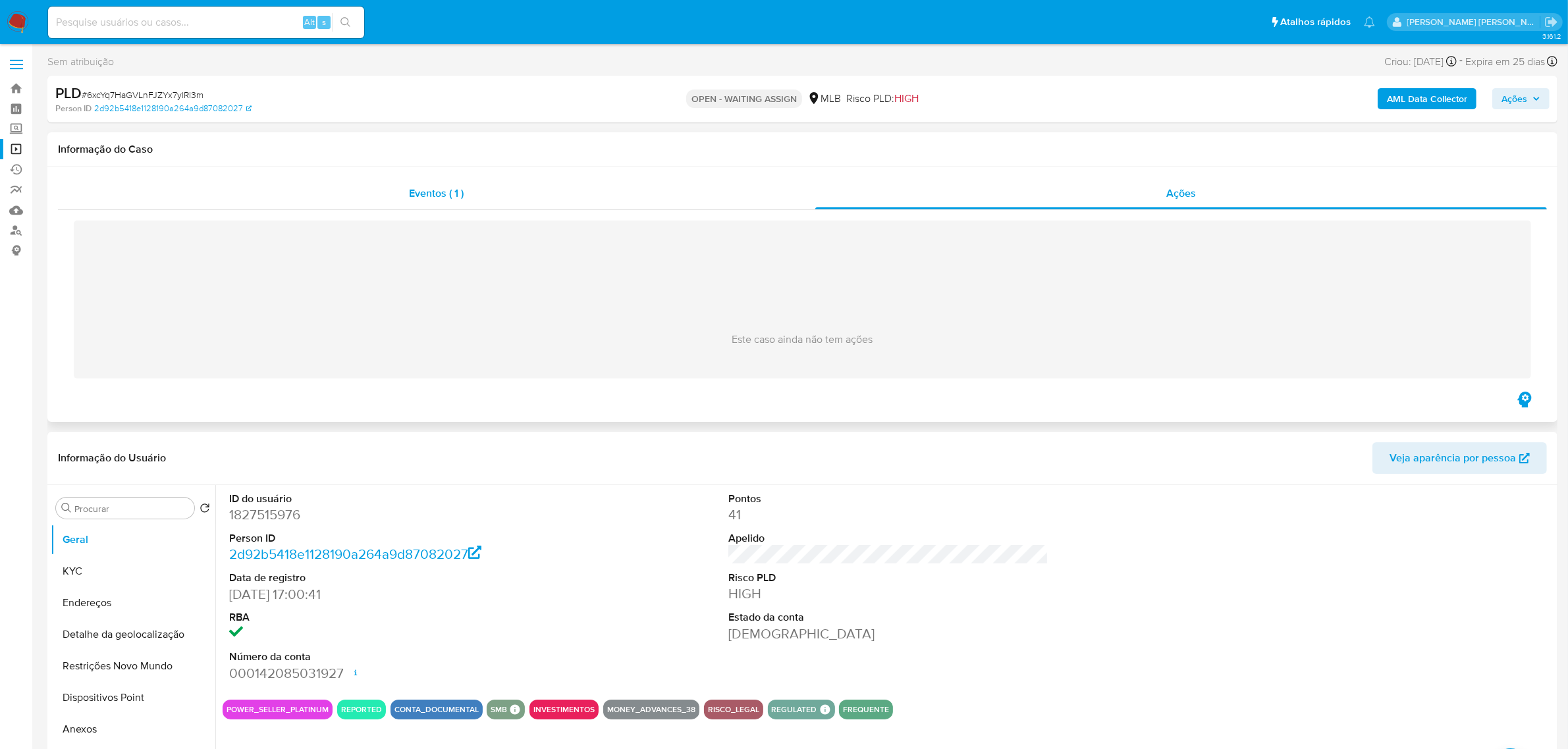
click at [429, 200] on span "Eventos ( 1 )" at bounding box center [436, 193] width 55 height 15
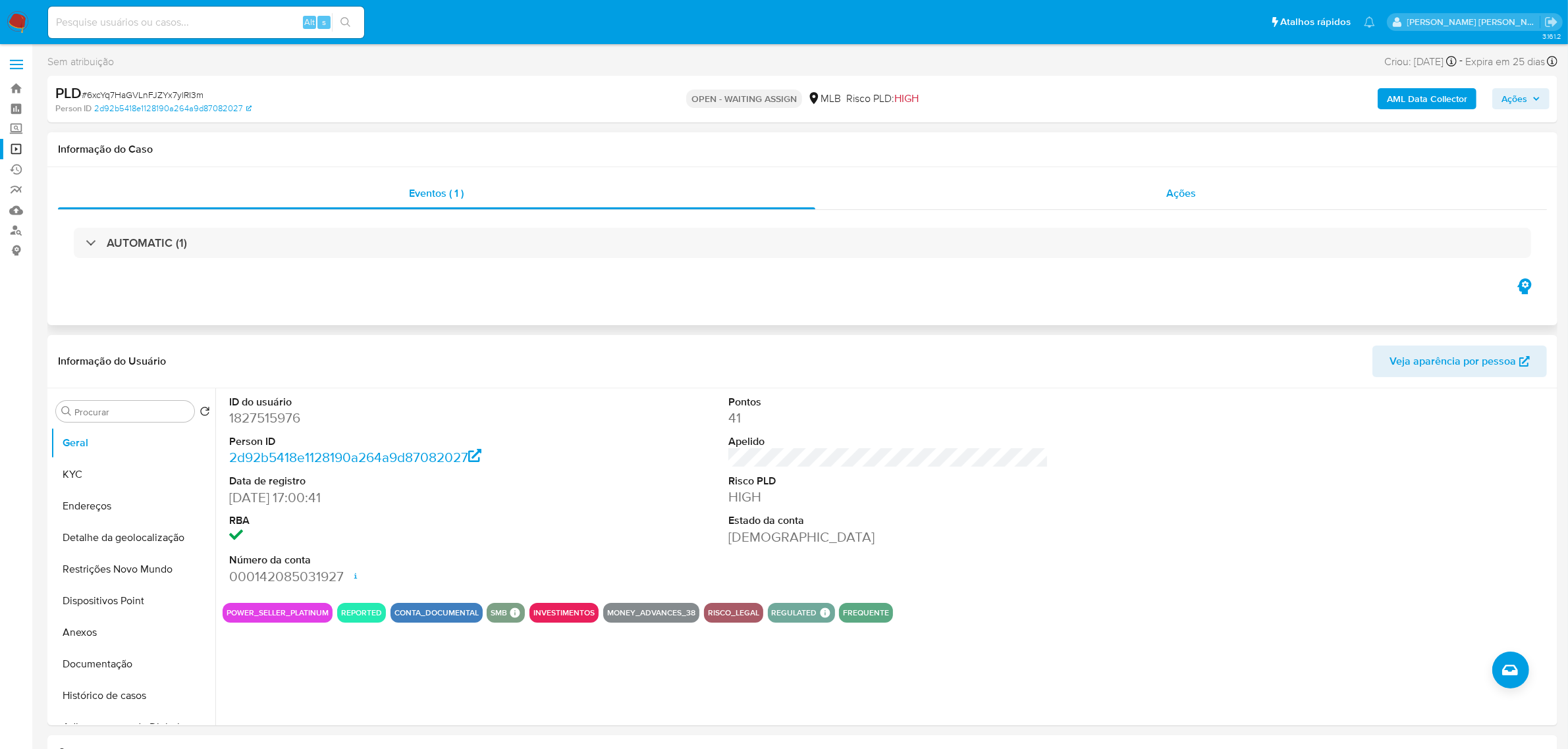
click at [1174, 193] on span "Ações" at bounding box center [1181, 193] width 30 height 15
